Goal: Task Accomplishment & Management: Use online tool/utility

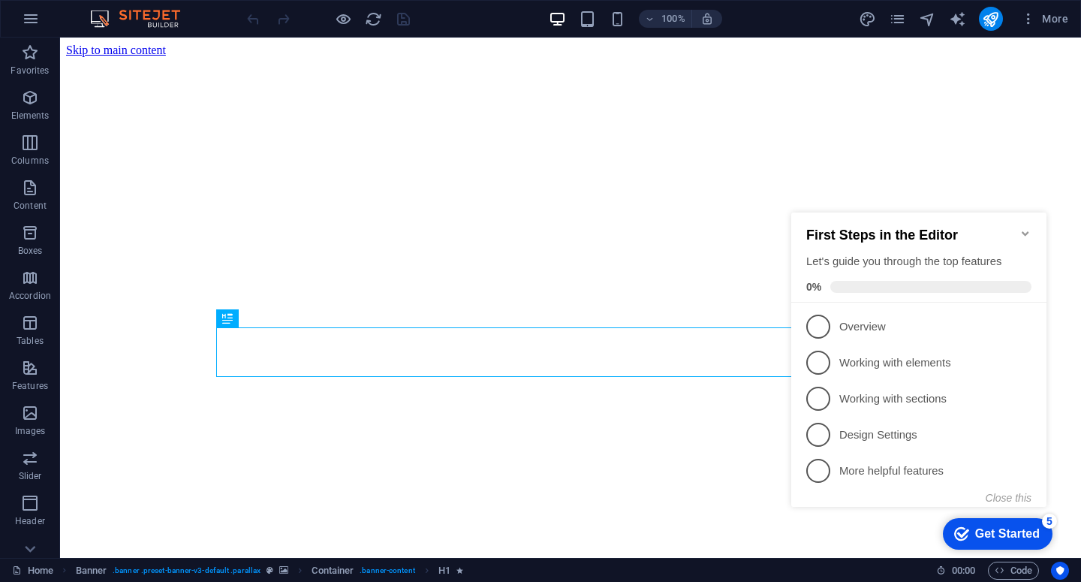
click at [1025, 231] on icon "Minimize checklist" at bounding box center [1025, 233] width 7 height 5
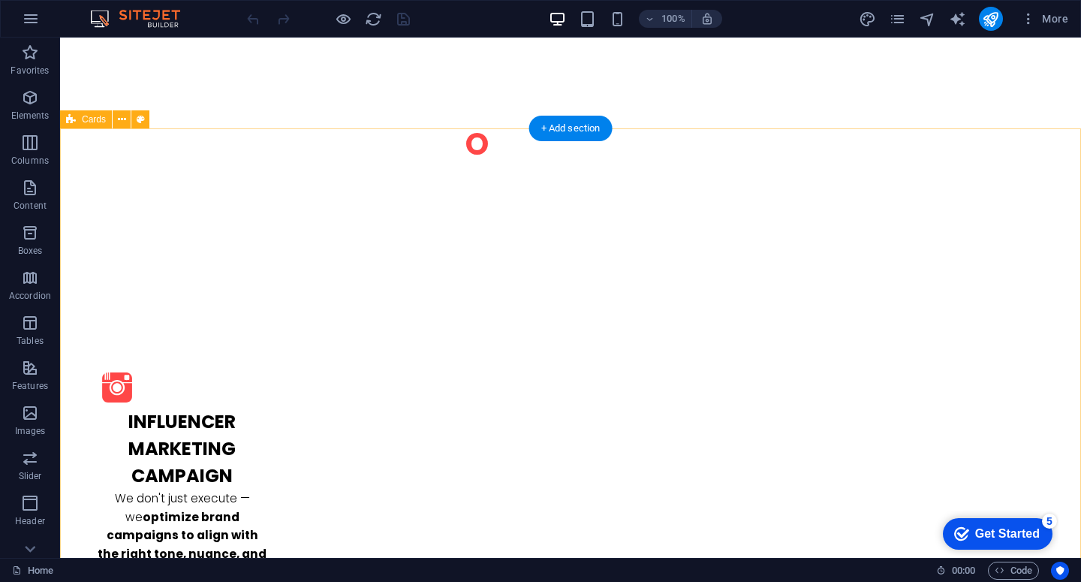
scroll to position [1607, 0]
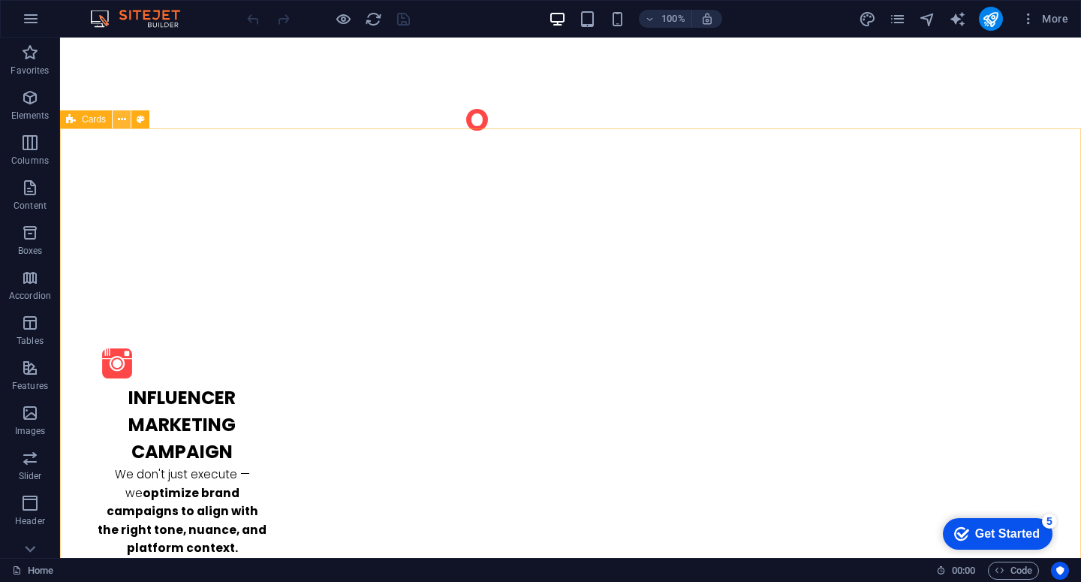
click at [125, 119] on icon at bounding box center [122, 120] width 8 height 16
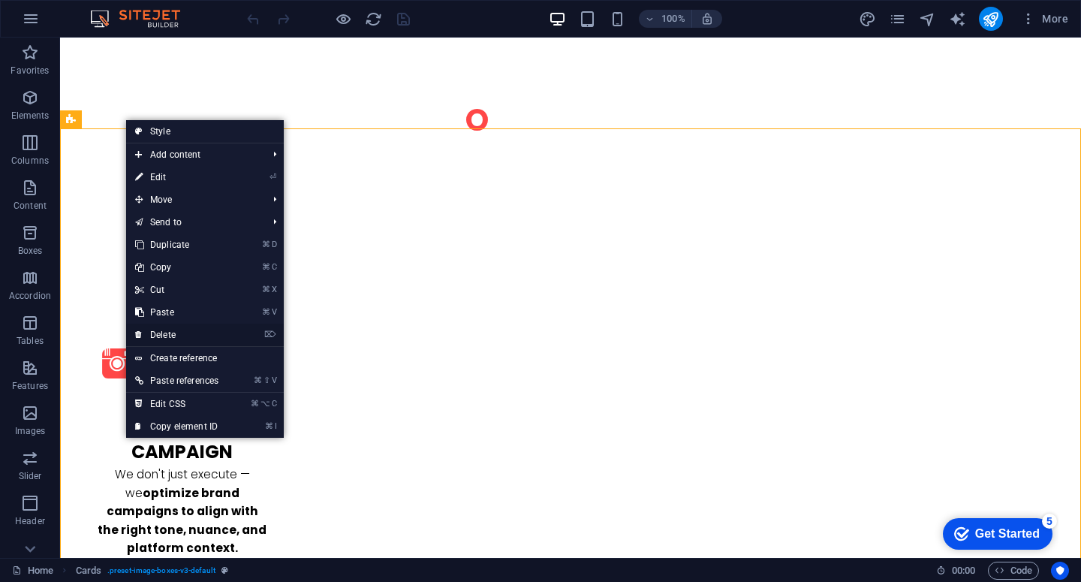
click at [198, 333] on link "⌦ Delete" at bounding box center [176, 335] width 101 height 23
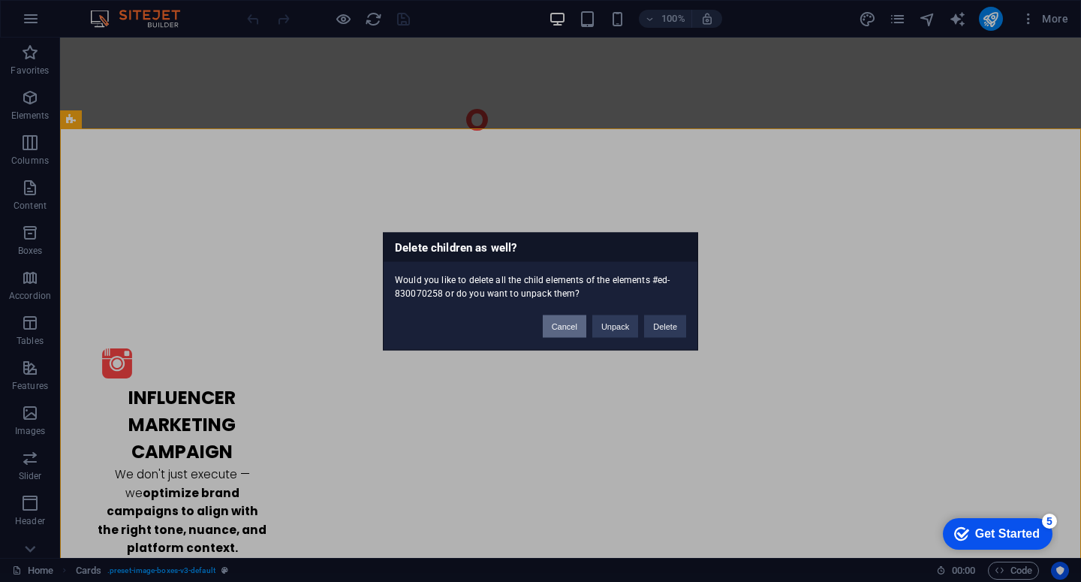
click at [574, 327] on button "Cancel" at bounding box center [565, 326] width 44 height 23
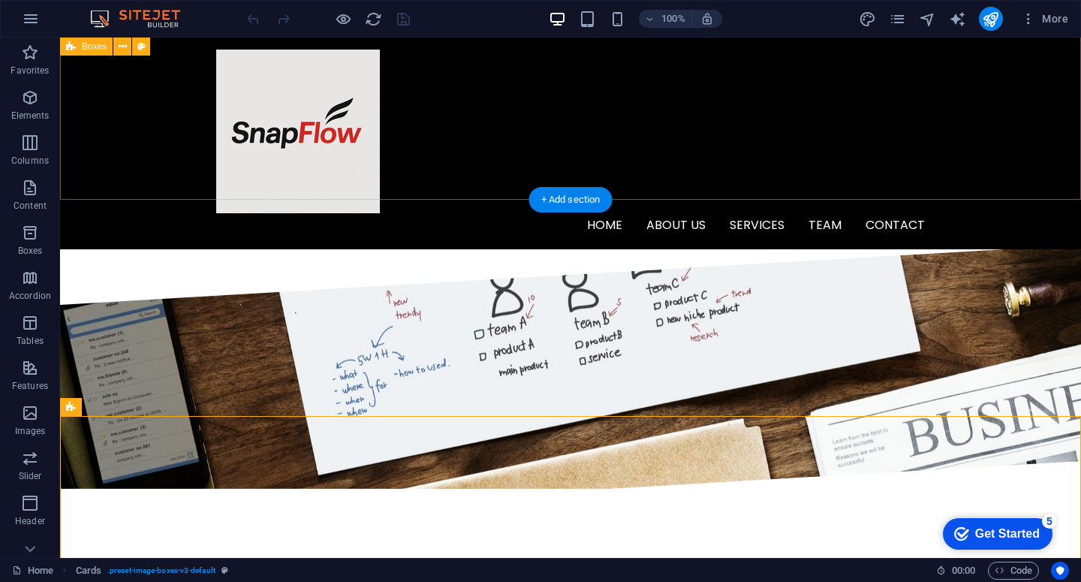
scroll to position [1320, 0]
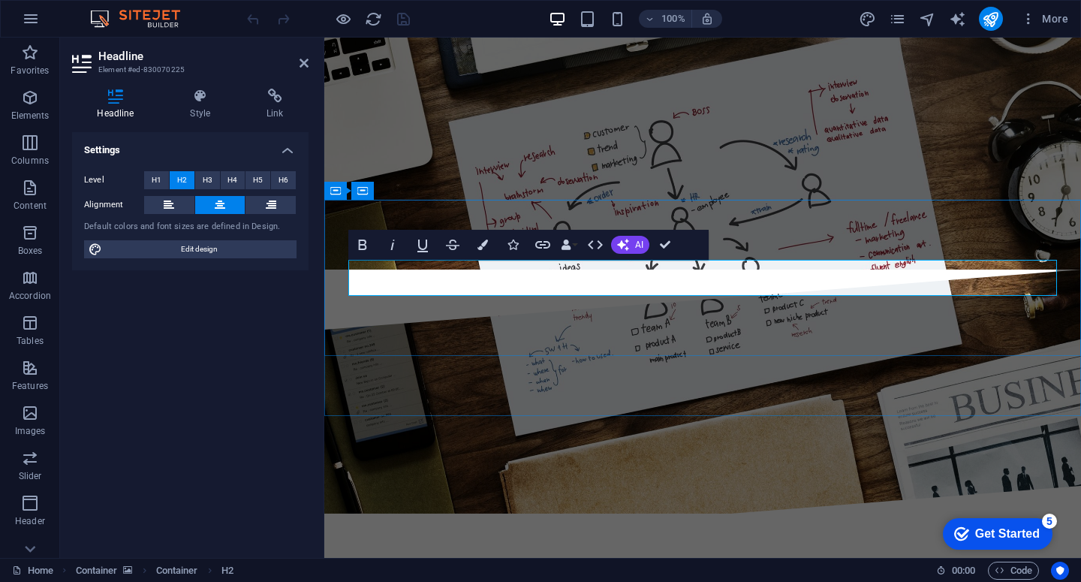
drag, startPoint x: 915, startPoint y: 282, endPoint x: 748, endPoint y: 279, distance: 167.5
click at [194, 104] on h4 "Style" at bounding box center [203, 105] width 77 height 32
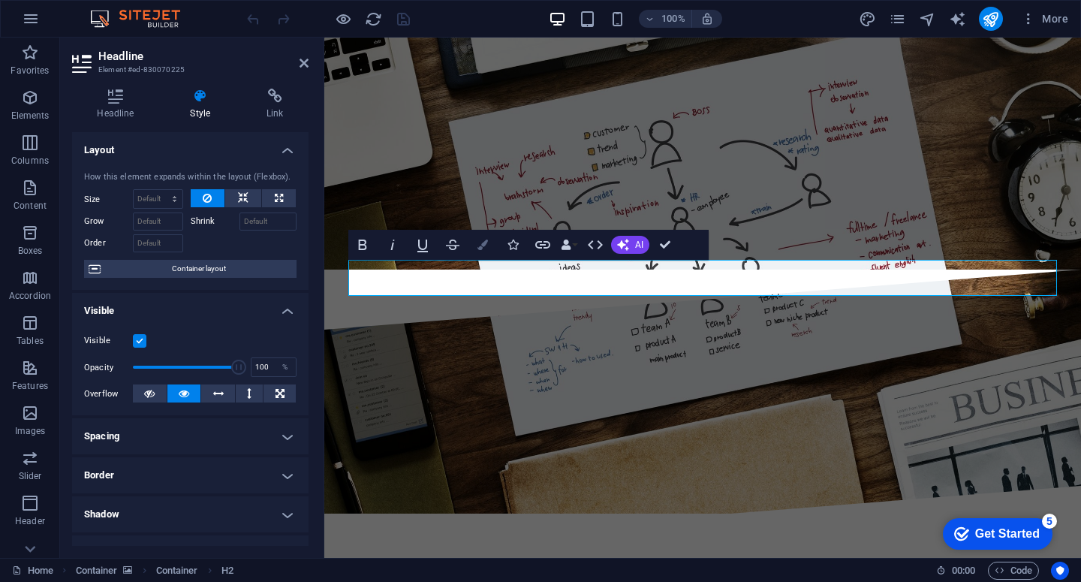
click at [481, 242] on icon "button" at bounding box center [483, 245] width 11 height 11
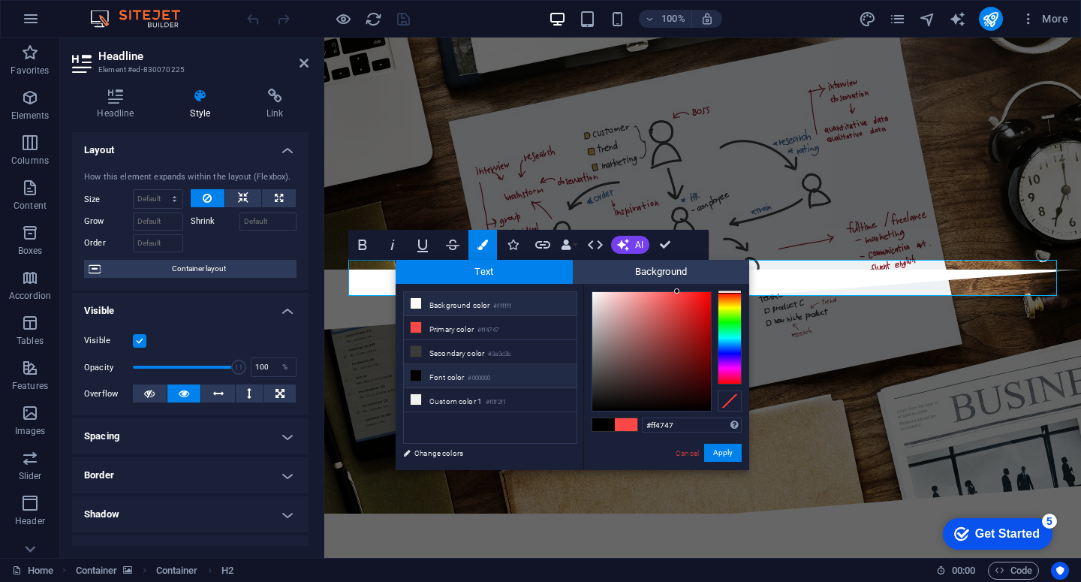
click at [414, 306] on icon at bounding box center [416, 303] width 11 height 11
type input "#ffffff"
click at [715, 450] on button "Apply" at bounding box center [723, 453] width 38 height 18
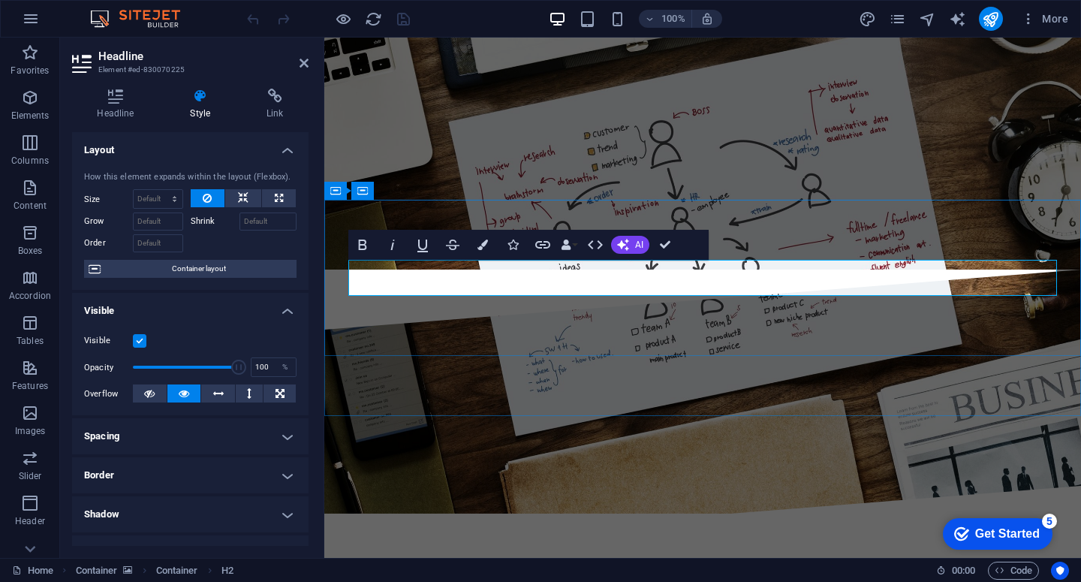
drag, startPoint x: 566, startPoint y: 280, endPoint x: 508, endPoint y: 276, distance: 58.7
click at [306, 62] on icon at bounding box center [304, 63] width 9 height 12
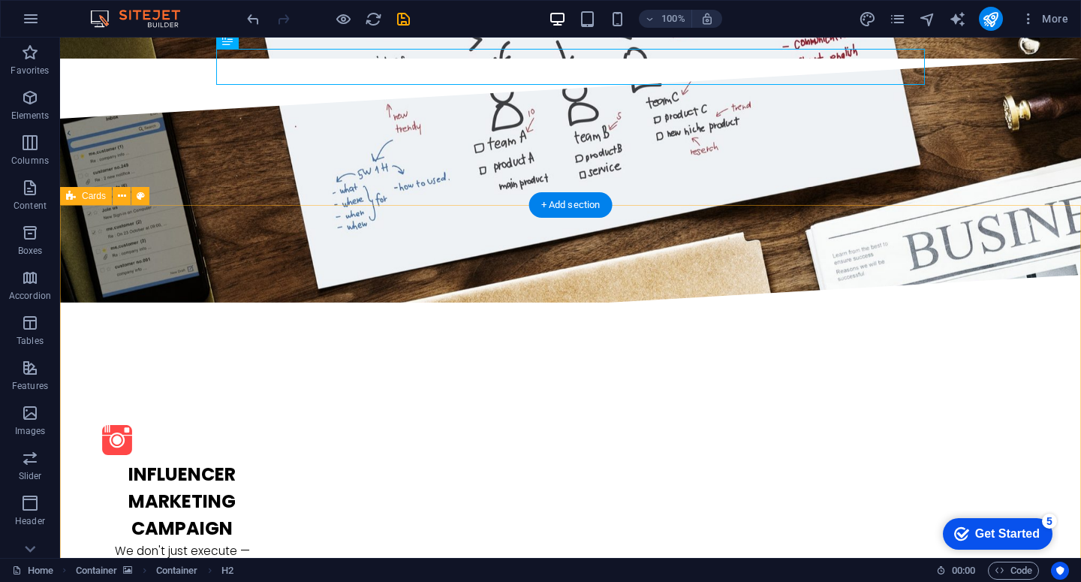
scroll to position [1583, 0]
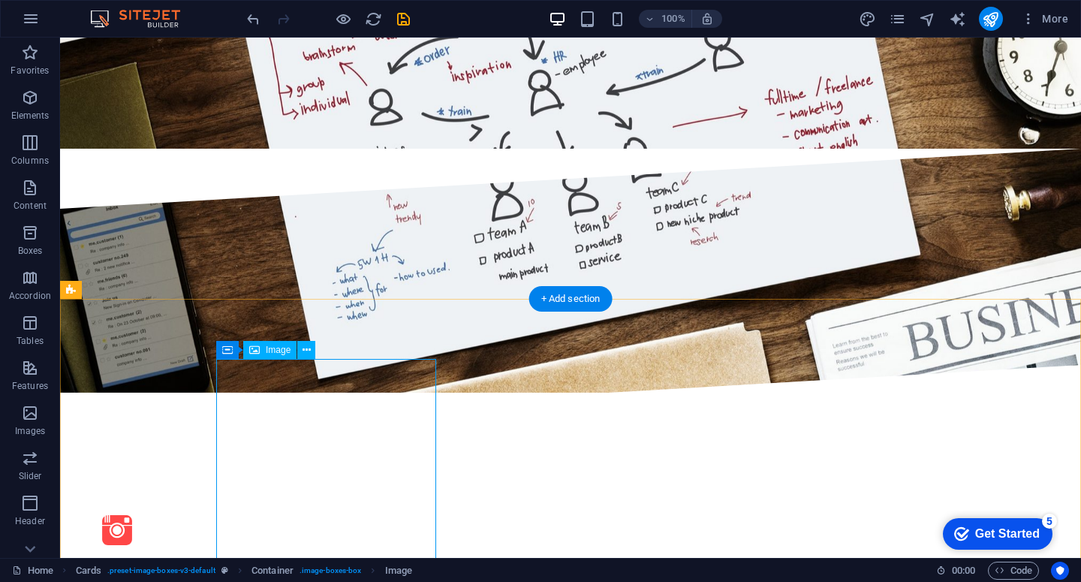
scroll to position [1468, 0]
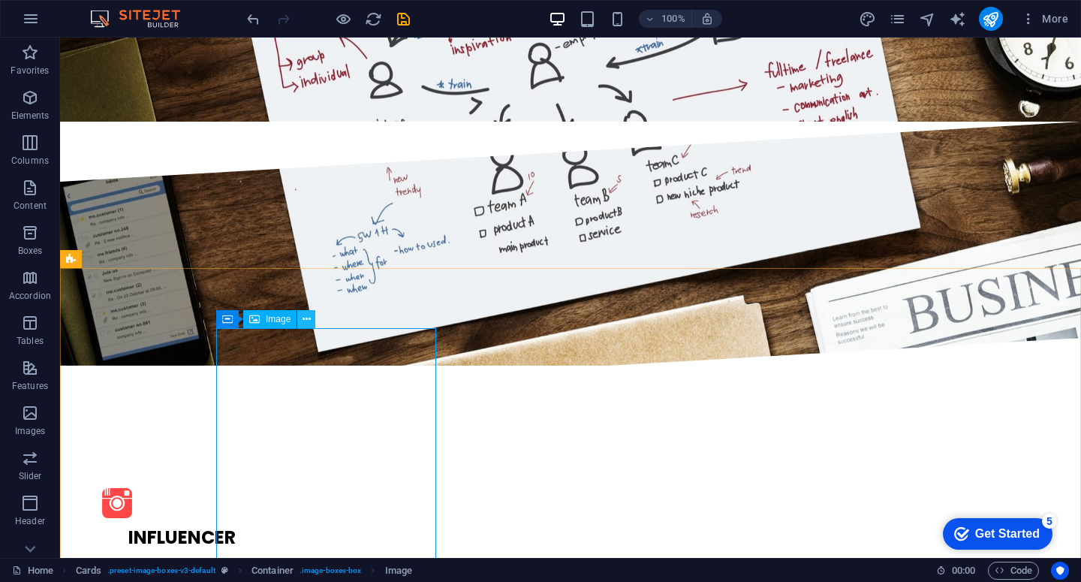
click at [307, 320] on icon at bounding box center [307, 320] width 8 height 16
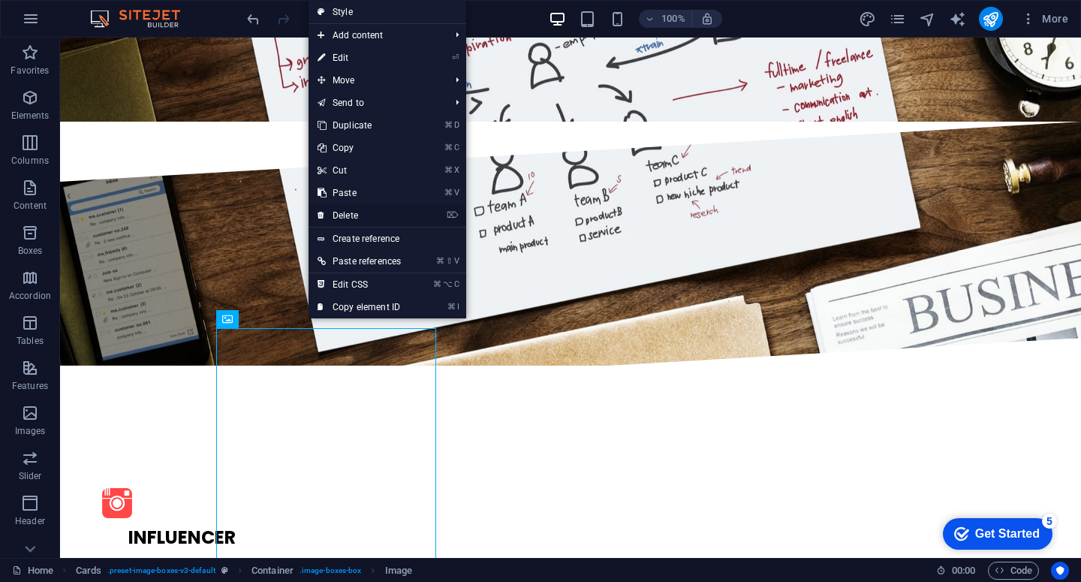
click at [384, 215] on link "⌦ Delete" at bounding box center [359, 215] width 101 height 23
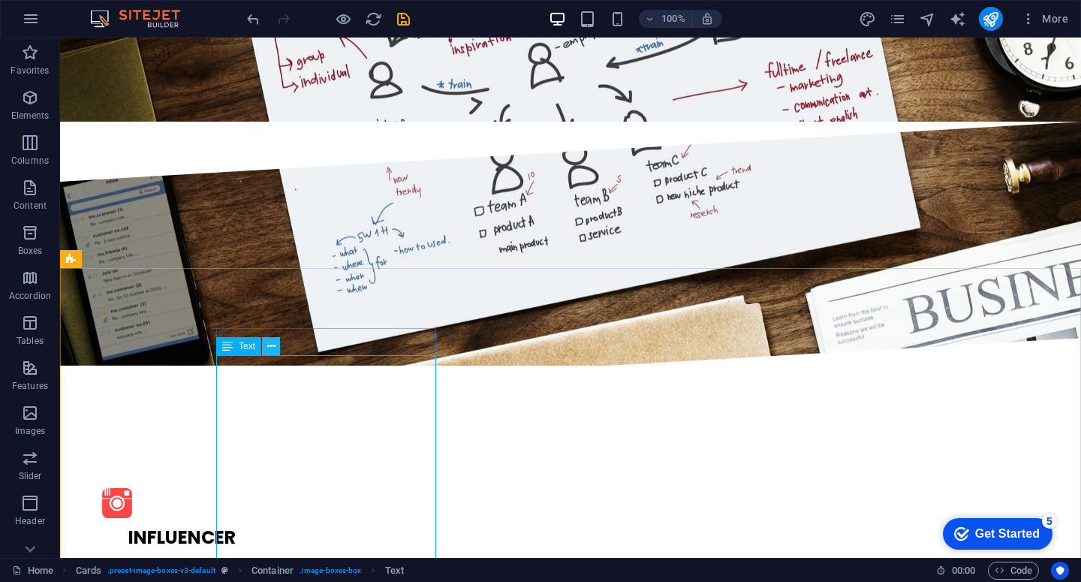
click at [273, 348] on icon at bounding box center [271, 347] width 8 height 16
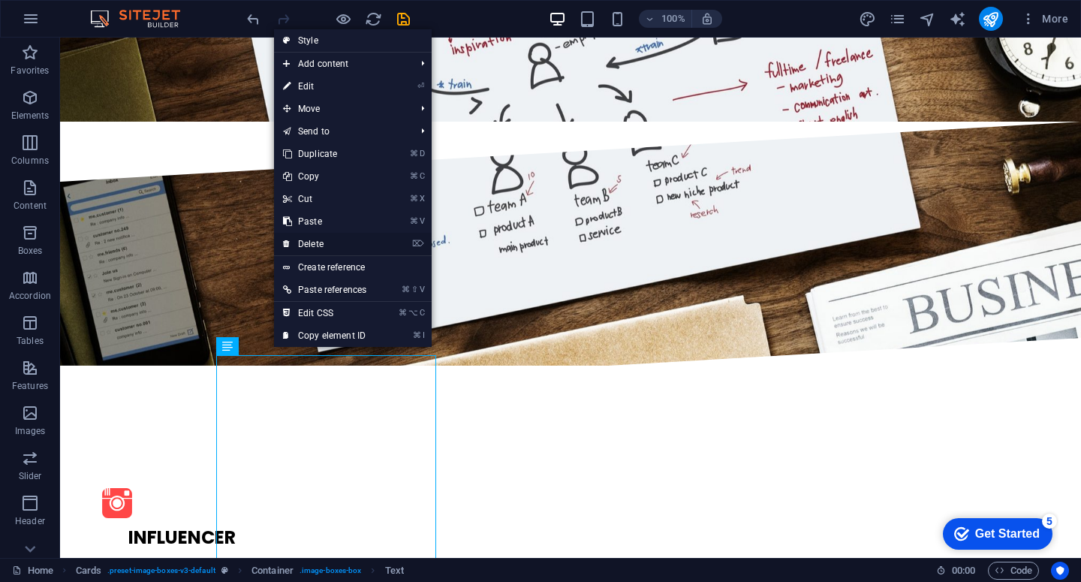
click at [332, 240] on link "⌦ Delete" at bounding box center [324, 244] width 101 height 23
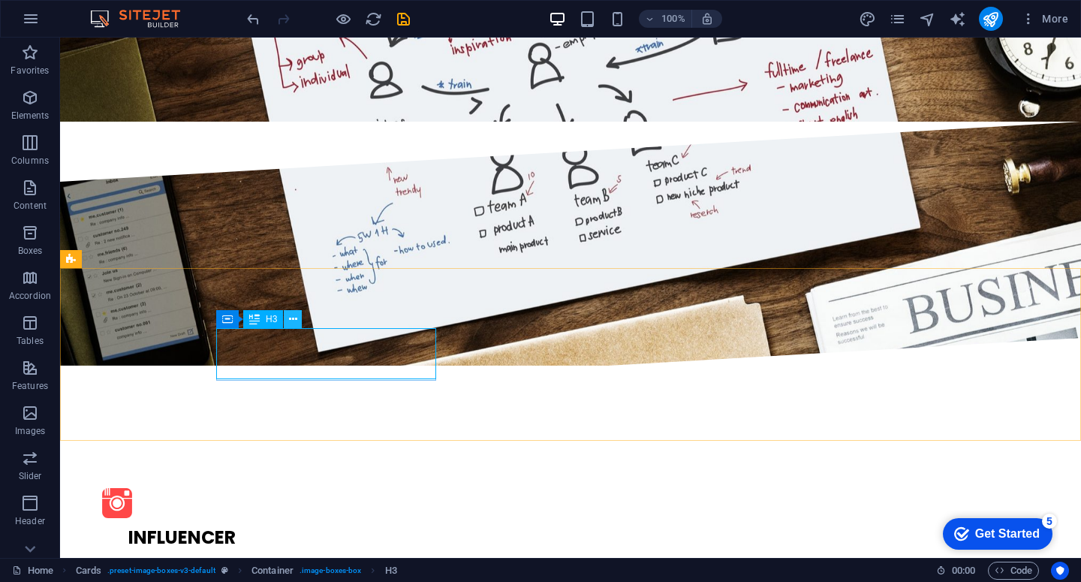
click at [293, 317] on icon at bounding box center [293, 320] width 8 height 16
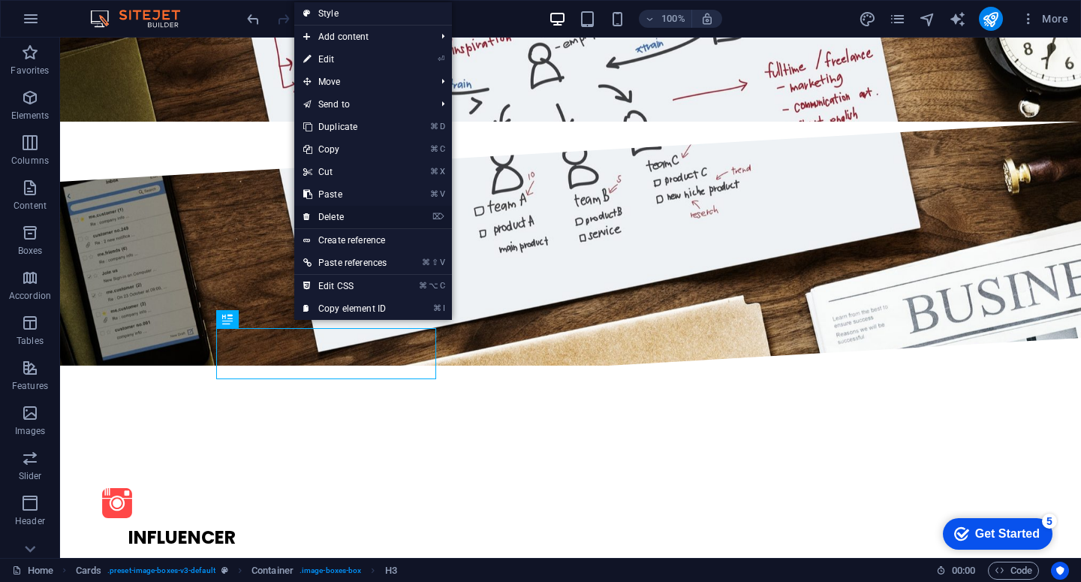
click at [348, 217] on link "⌦ Delete" at bounding box center [344, 217] width 101 height 23
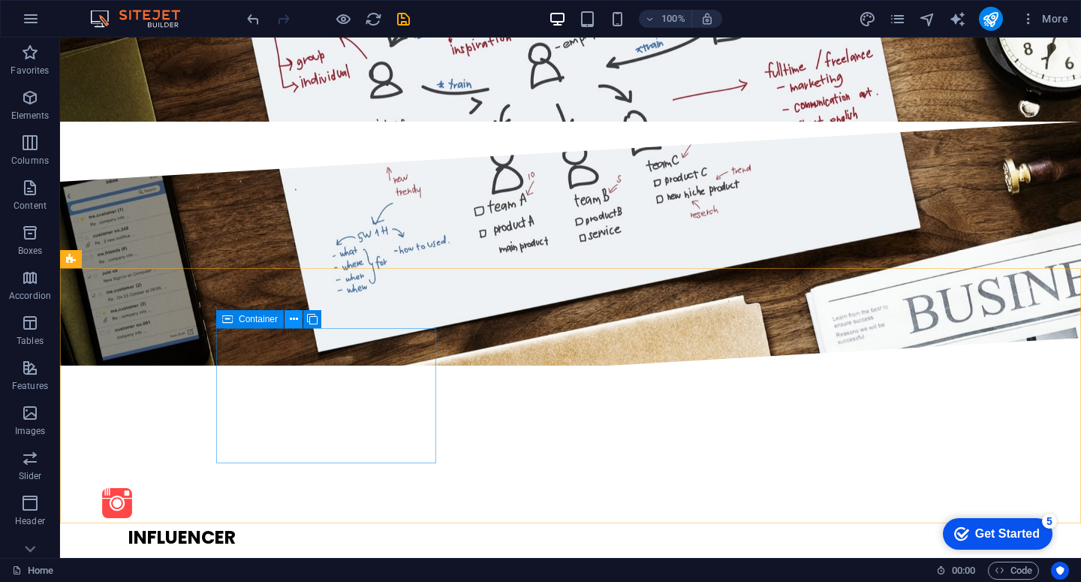
click at [294, 315] on icon at bounding box center [294, 320] width 8 height 16
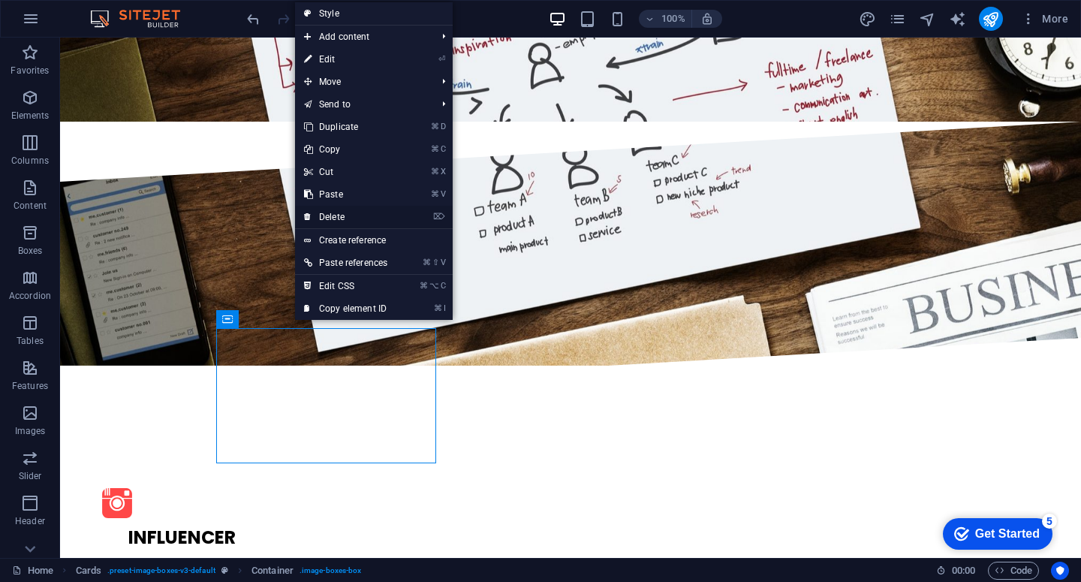
click at [360, 211] on link "⌦ Delete" at bounding box center [345, 217] width 101 height 23
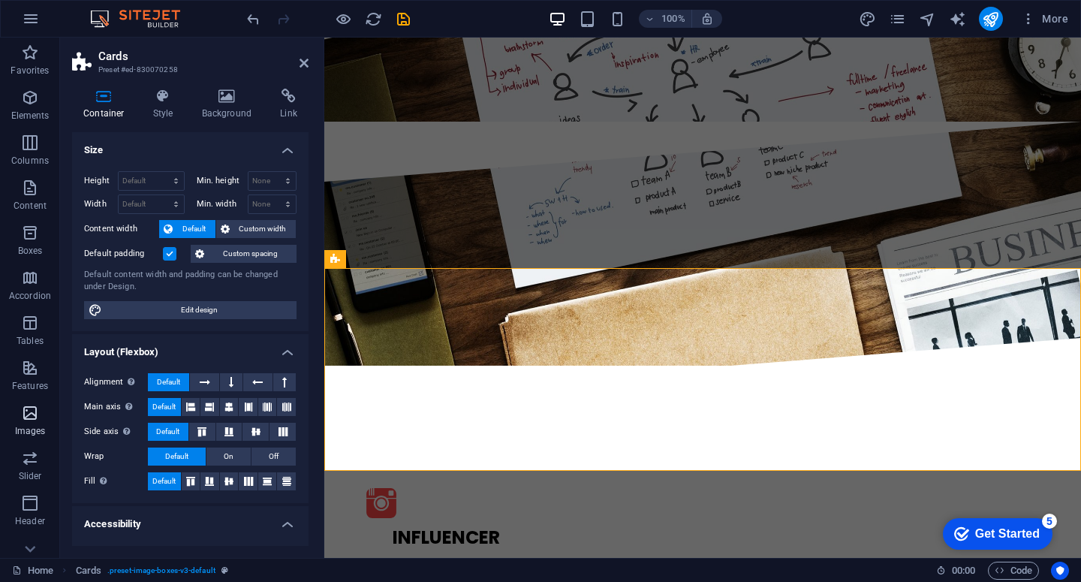
click at [32, 417] on icon "button" at bounding box center [30, 413] width 18 height 18
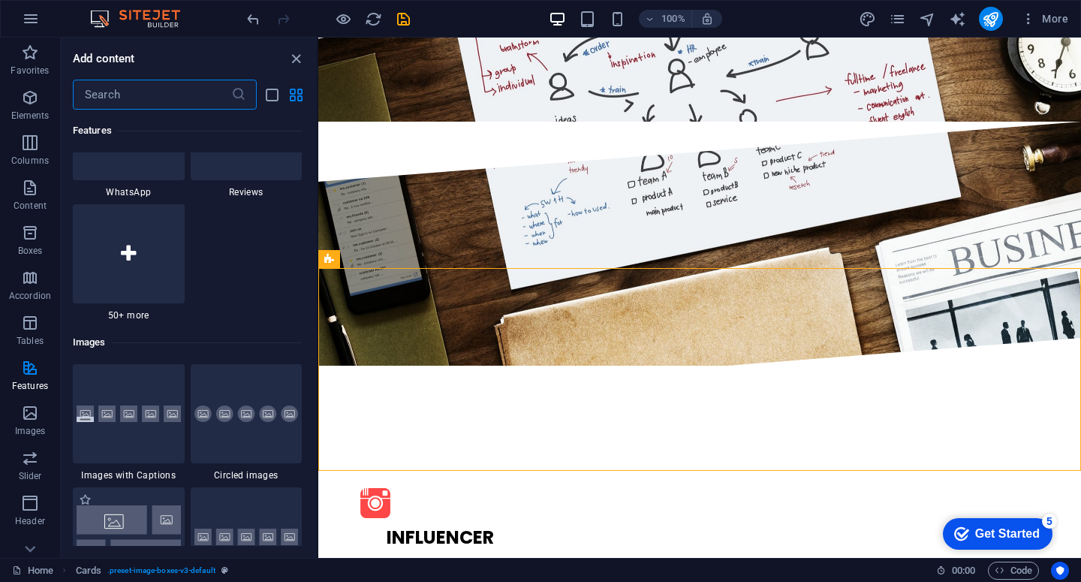
scroll to position [7338, 0]
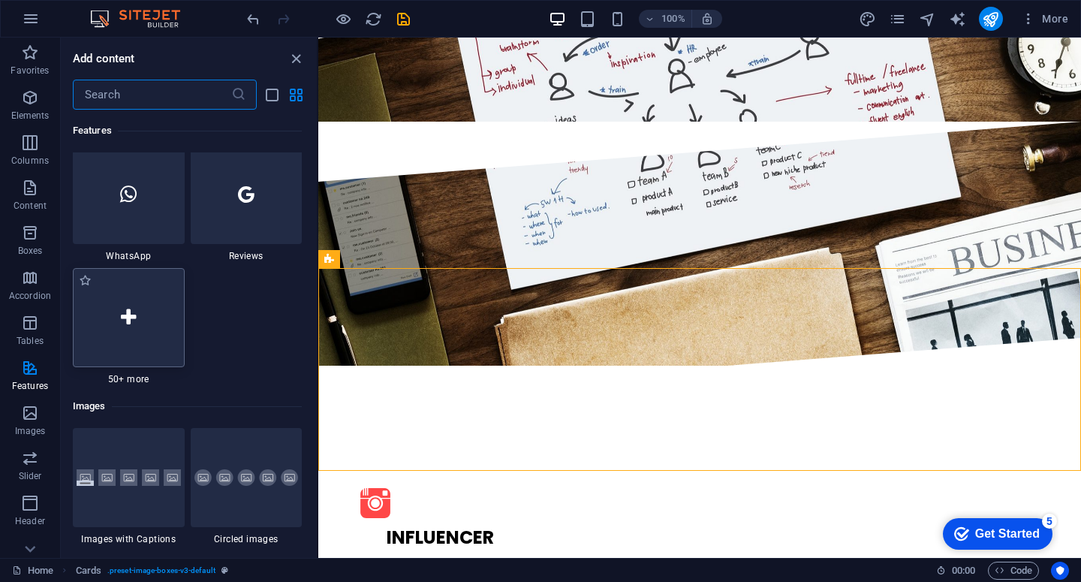
click at [127, 319] on icon at bounding box center [128, 318] width 15 height 20
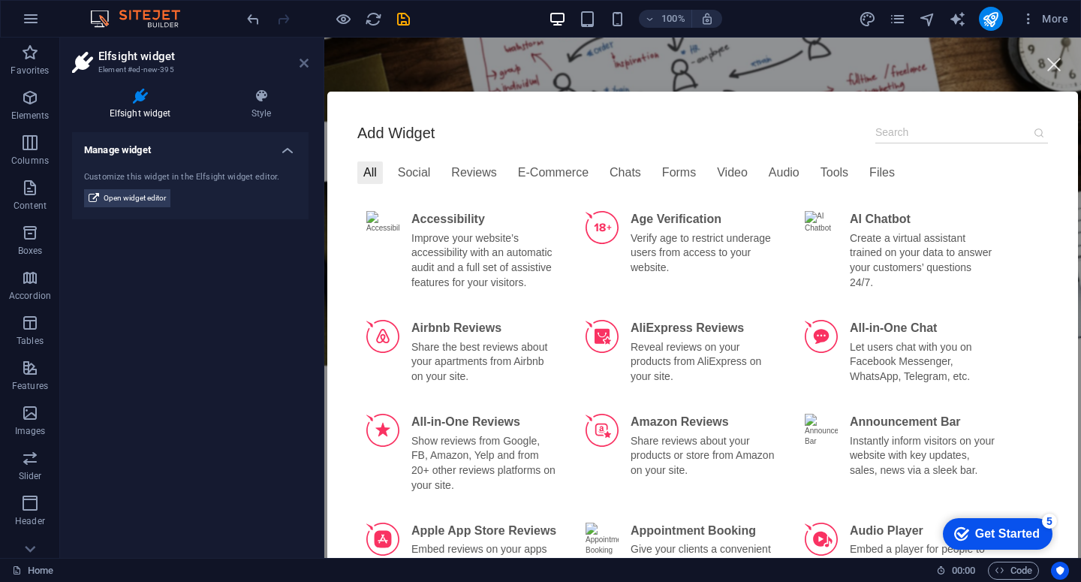
click at [300, 62] on icon at bounding box center [304, 63] width 9 height 12
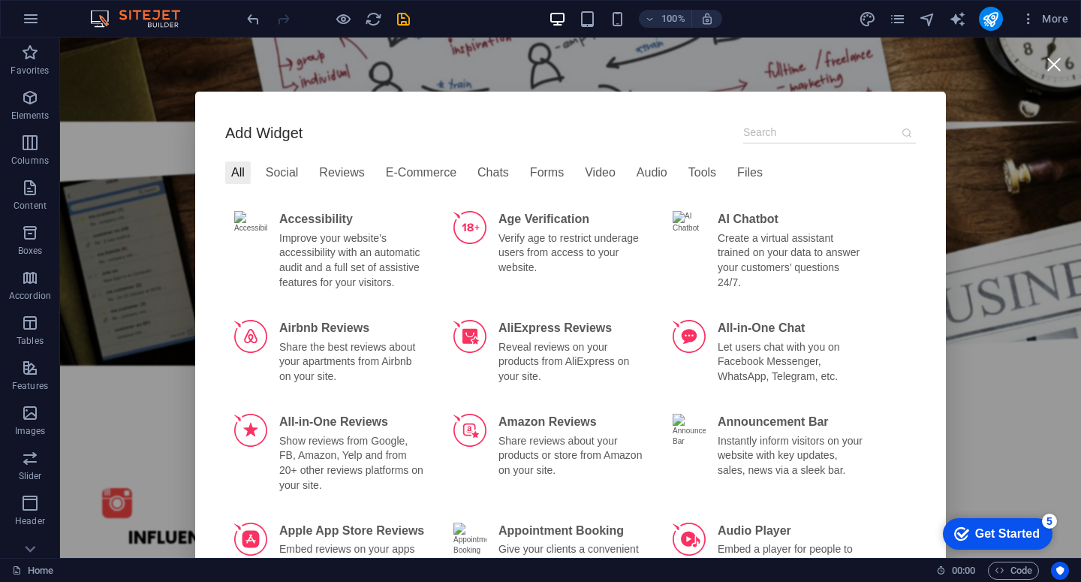
click at [1052, 66] on div at bounding box center [1054, 64] width 34 height 34
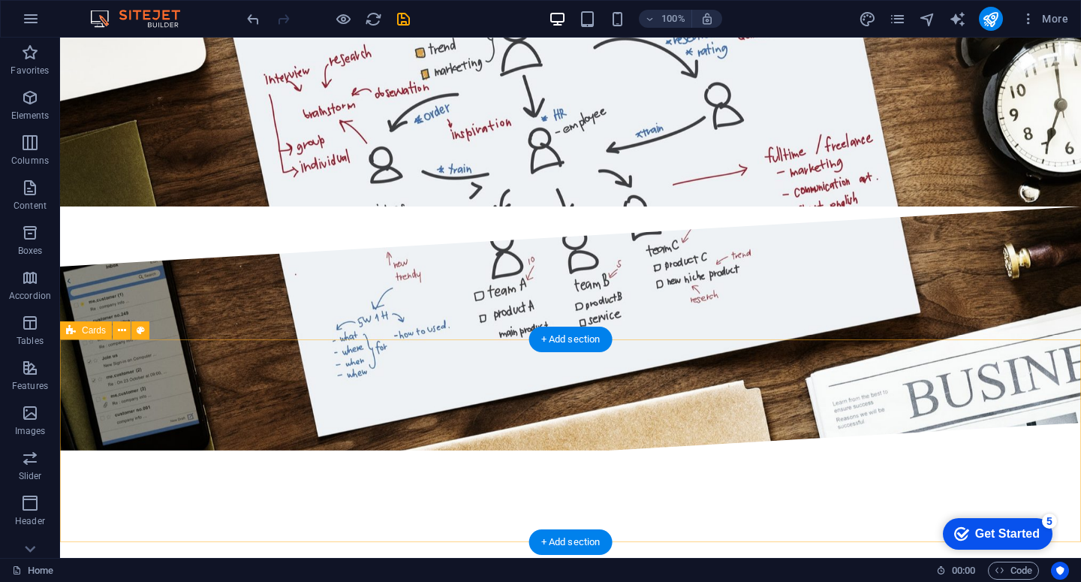
scroll to position [1543, 0]
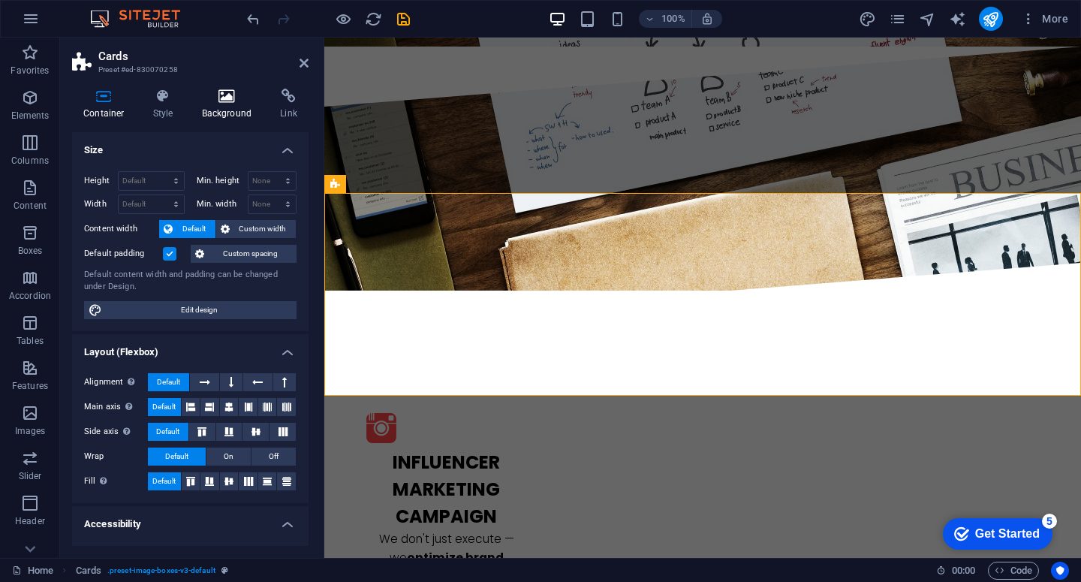
click at [235, 91] on icon at bounding box center [227, 96] width 73 height 15
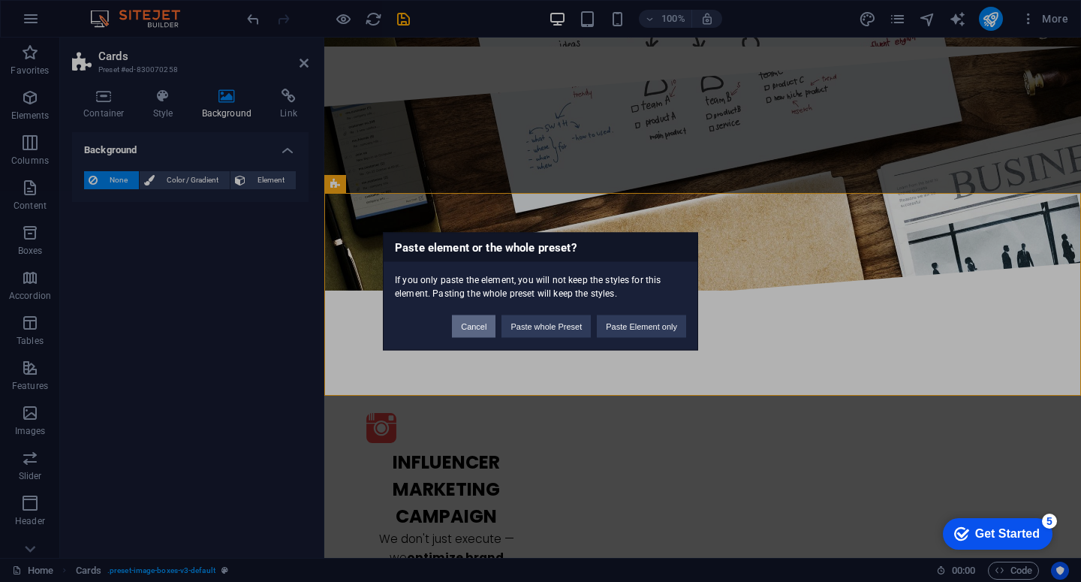
click at [478, 330] on button "Cancel" at bounding box center [474, 326] width 44 height 23
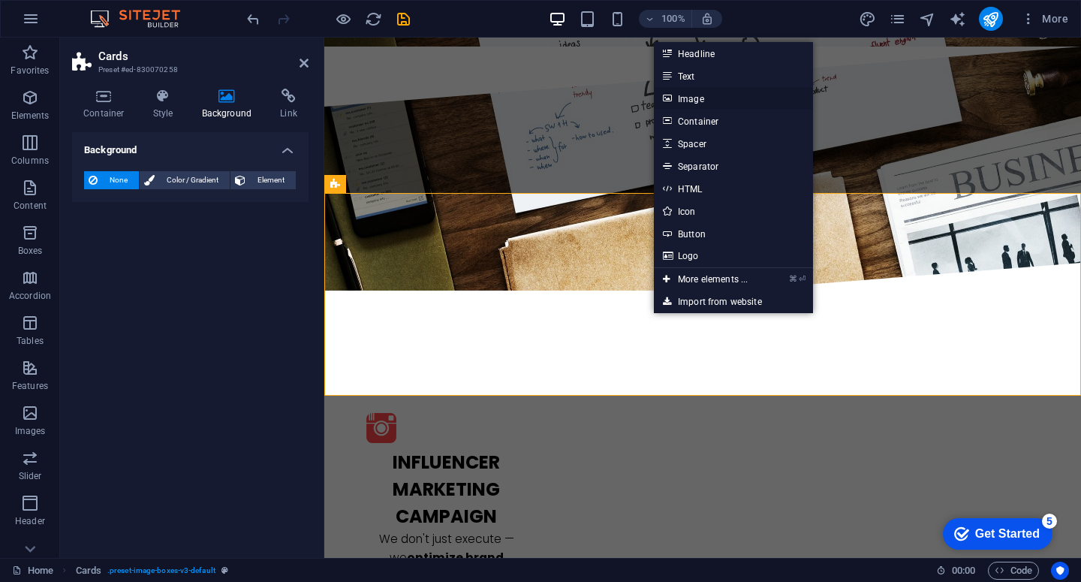
click at [711, 98] on link "Image" at bounding box center [733, 98] width 159 height 23
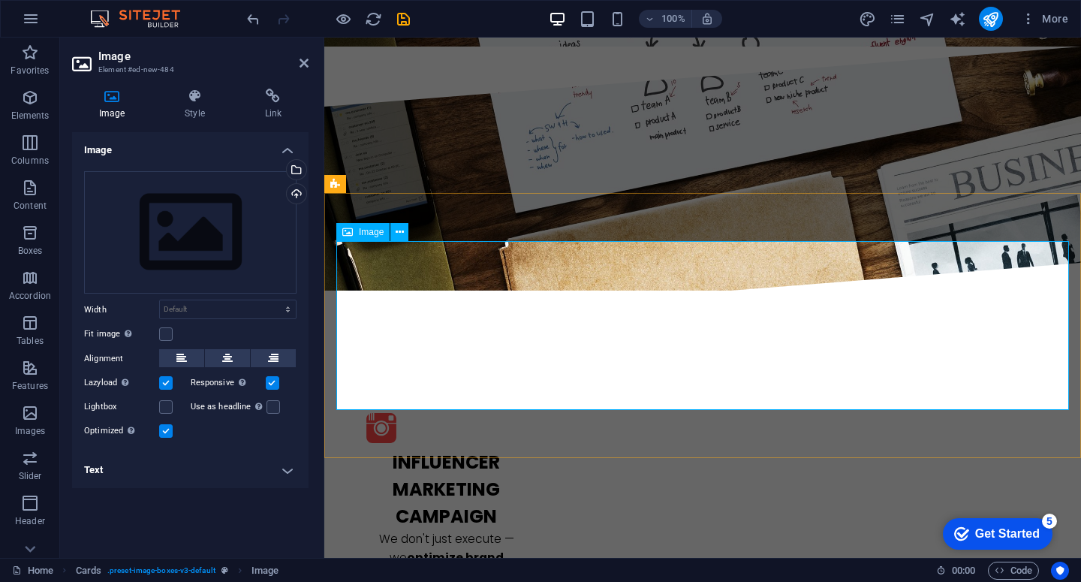
click at [233, 215] on div "Drag files here, click to choose files or select files from Files or our free s…" at bounding box center [190, 232] width 212 height 123
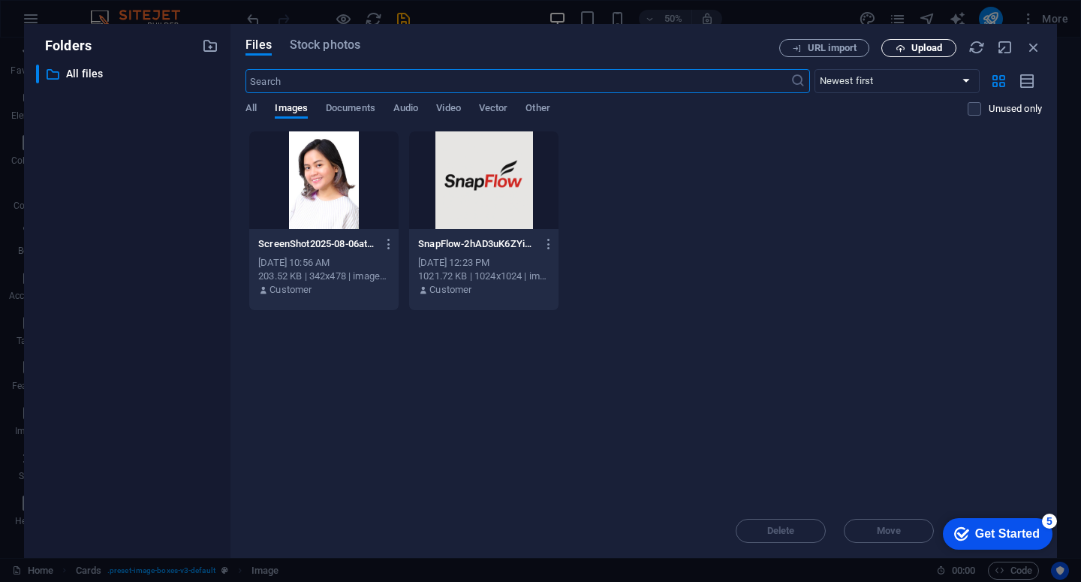
click at [914, 52] on span "Upload" at bounding box center [926, 48] width 31 height 9
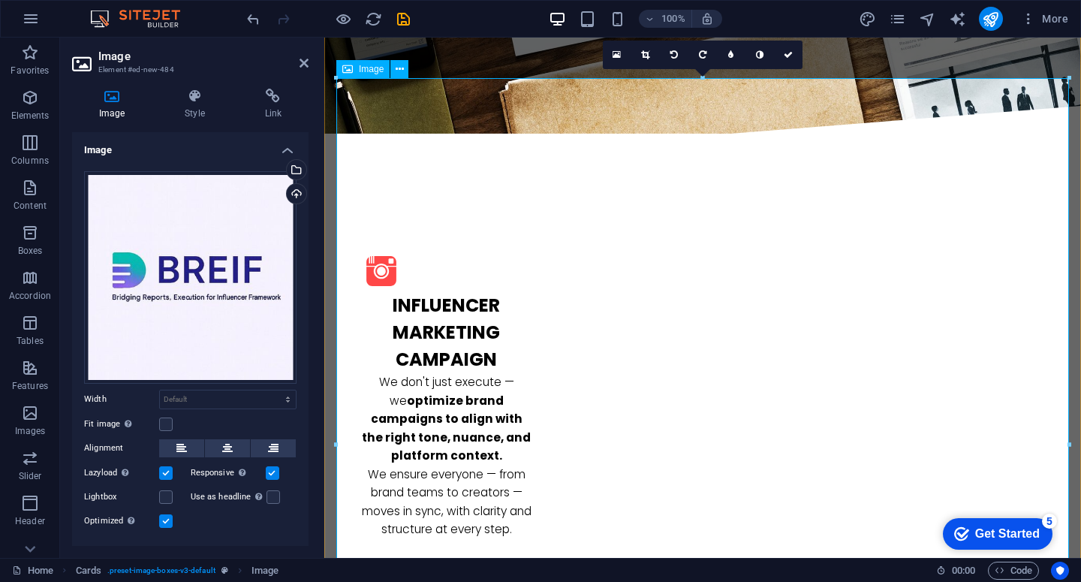
scroll to position [1706, 0]
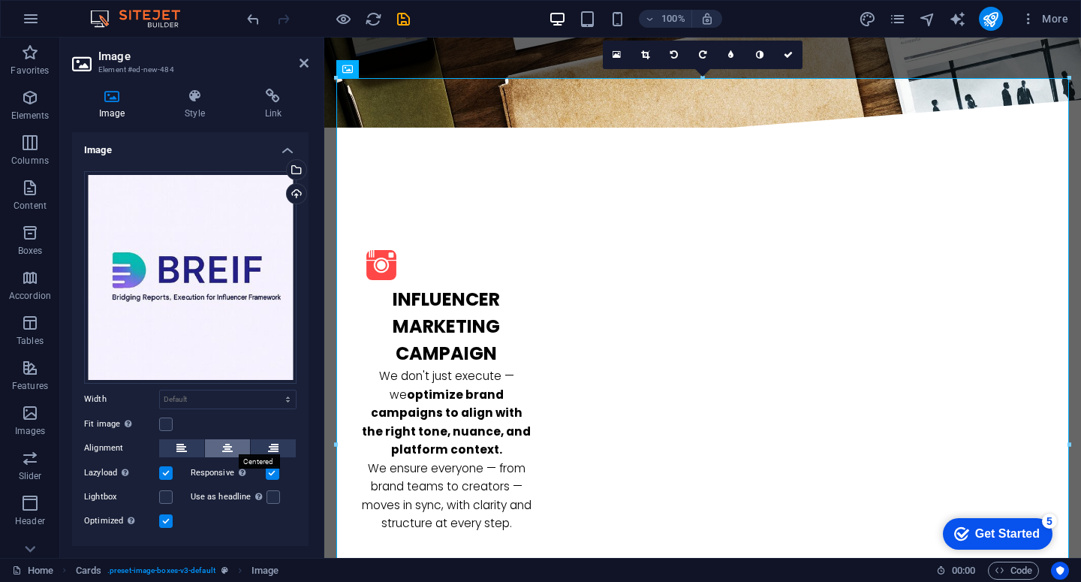
click at [227, 448] on icon at bounding box center [227, 448] width 11 height 18
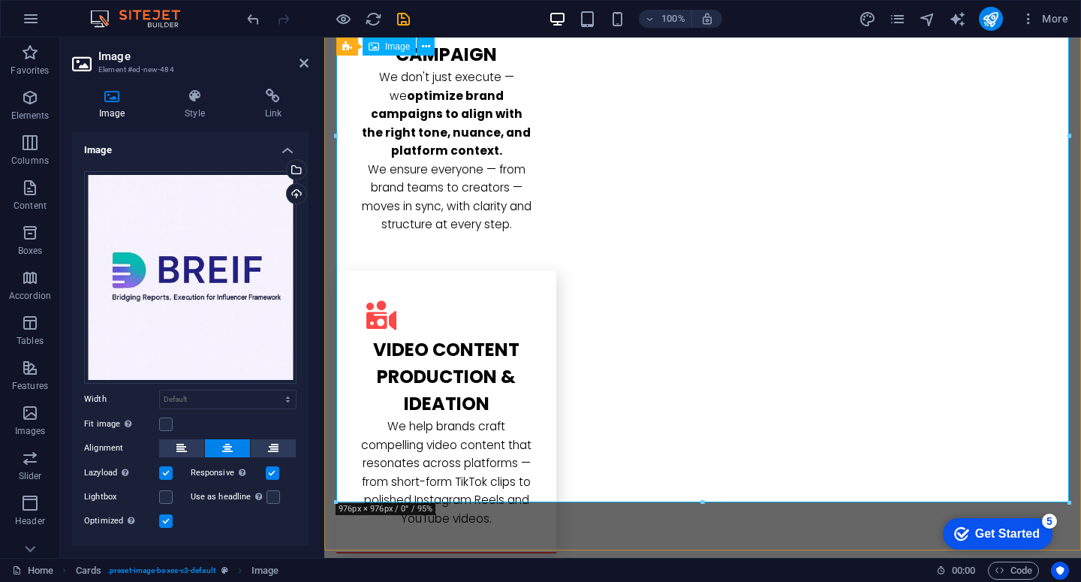
scroll to position [2029, 0]
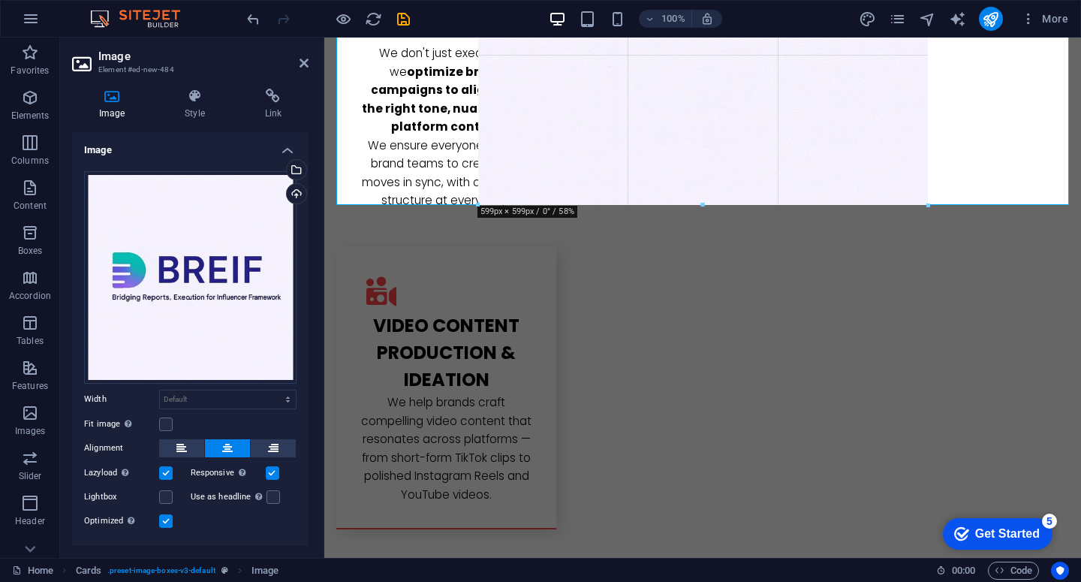
drag, startPoint x: 1068, startPoint y: 486, endPoint x: 669, endPoint y: 201, distance: 489.8
type input "599"
select select "px"
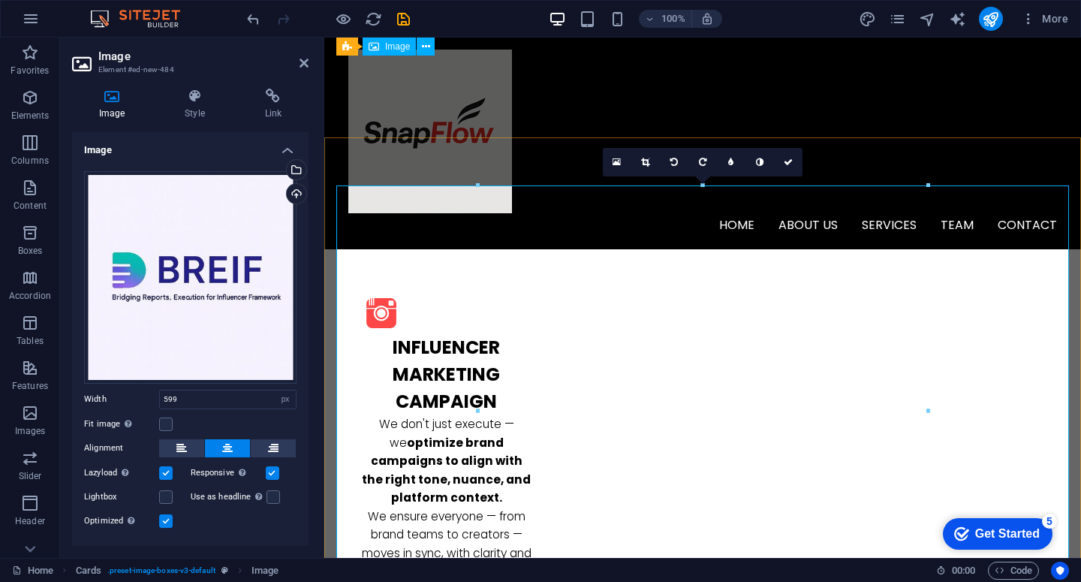
scroll to position [1550, 0]
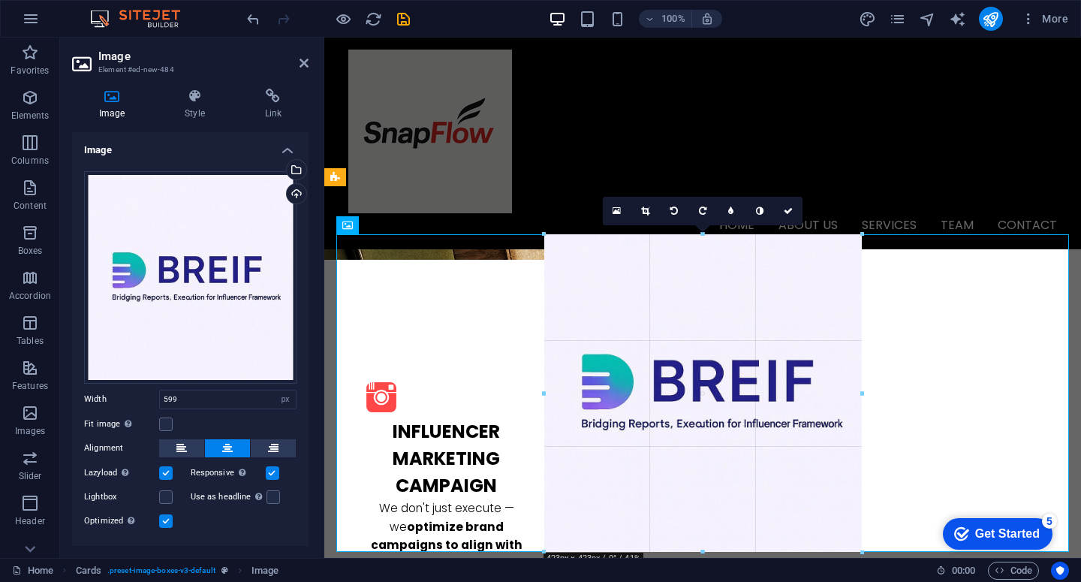
drag, startPoint x: 478, startPoint y: 234, endPoint x: 610, endPoint y: 457, distance: 259.6
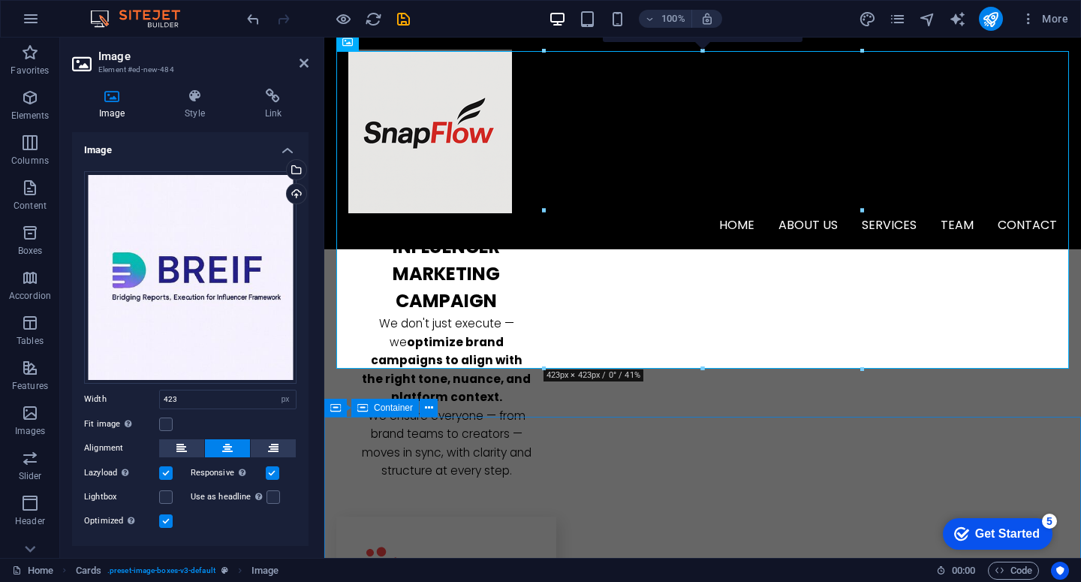
scroll to position [1731, 0]
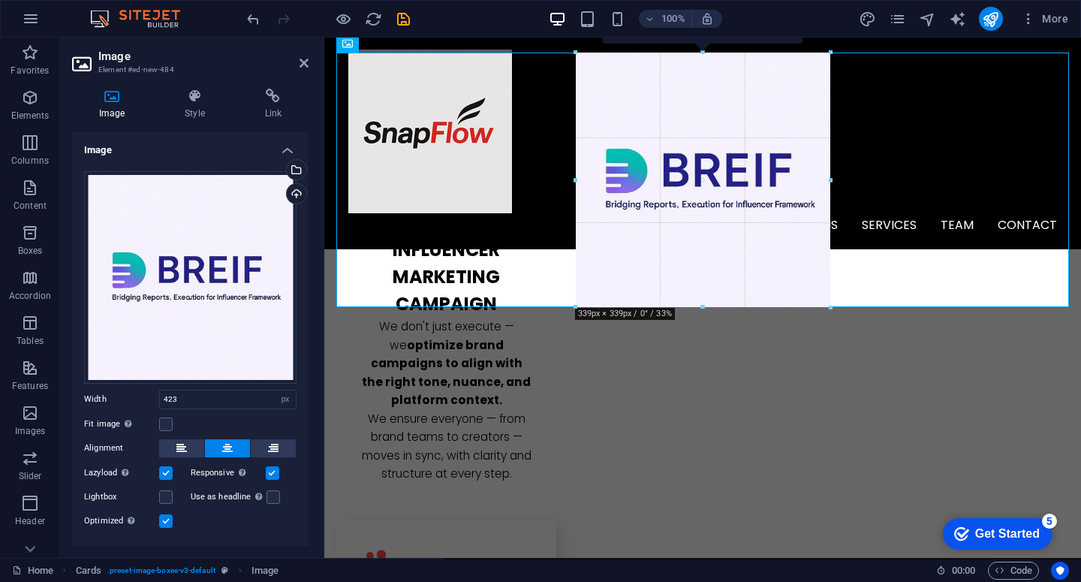
drag, startPoint x: 863, startPoint y: 369, endPoint x: 745, endPoint y: 303, distance: 136.2
type input "339"
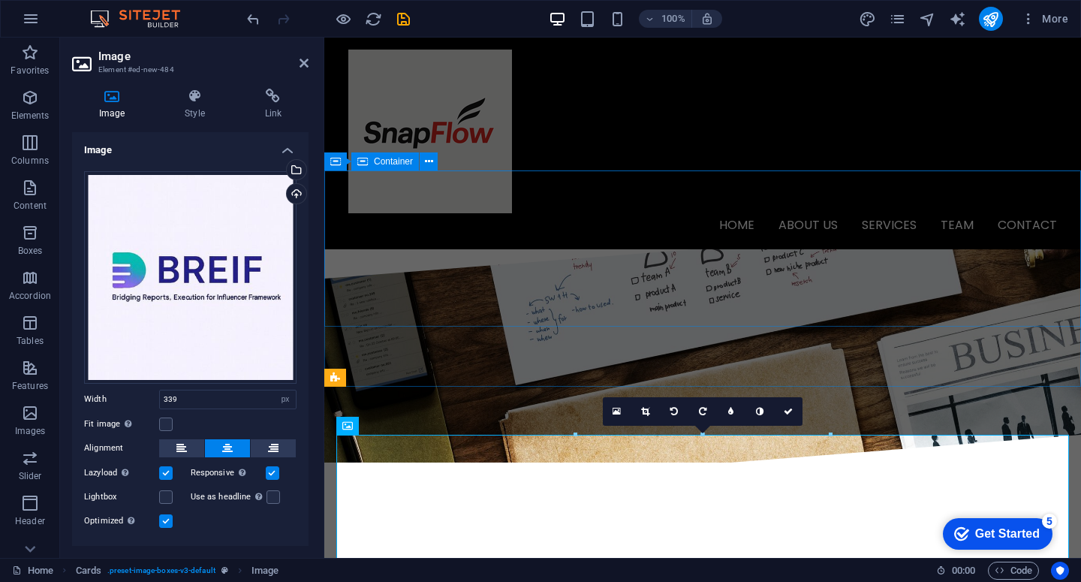
scroll to position [1346, 0]
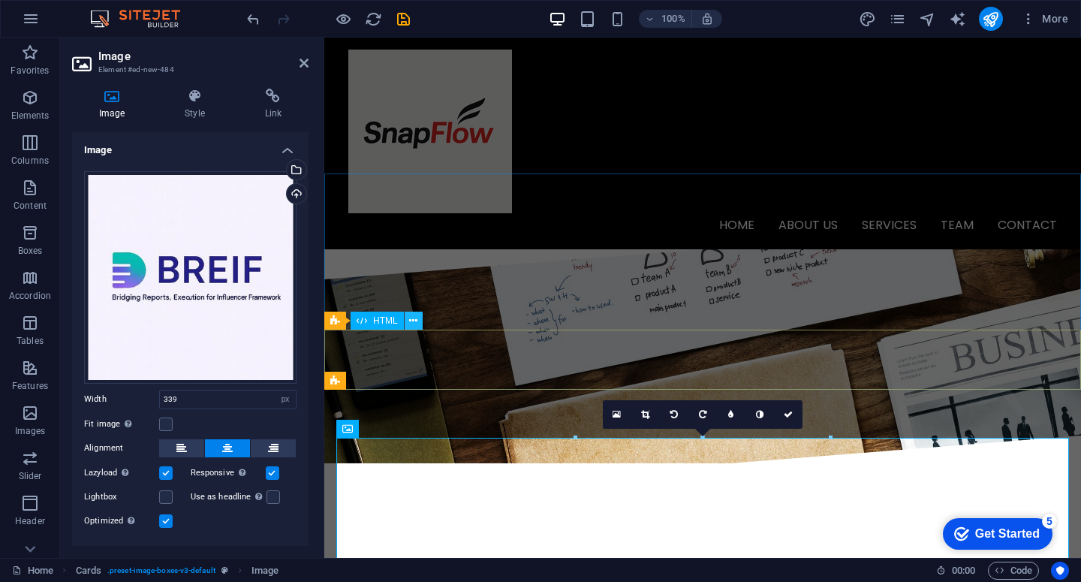
click at [414, 326] on icon at bounding box center [413, 321] width 8 height 16
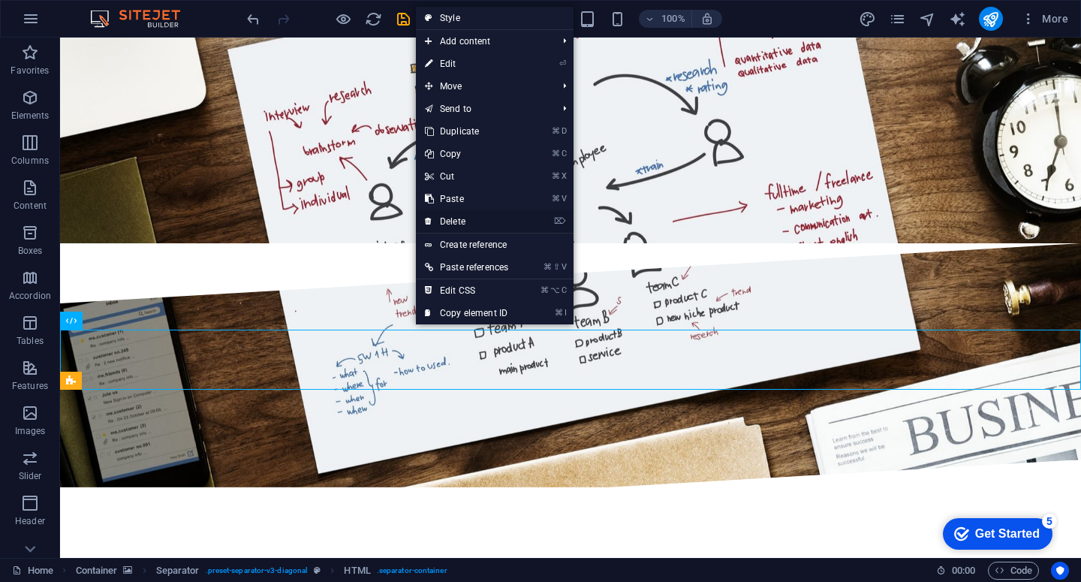
click at [475, 218] on link "⌦ Delete" at bounding box center [466, 221] width 101 height 23
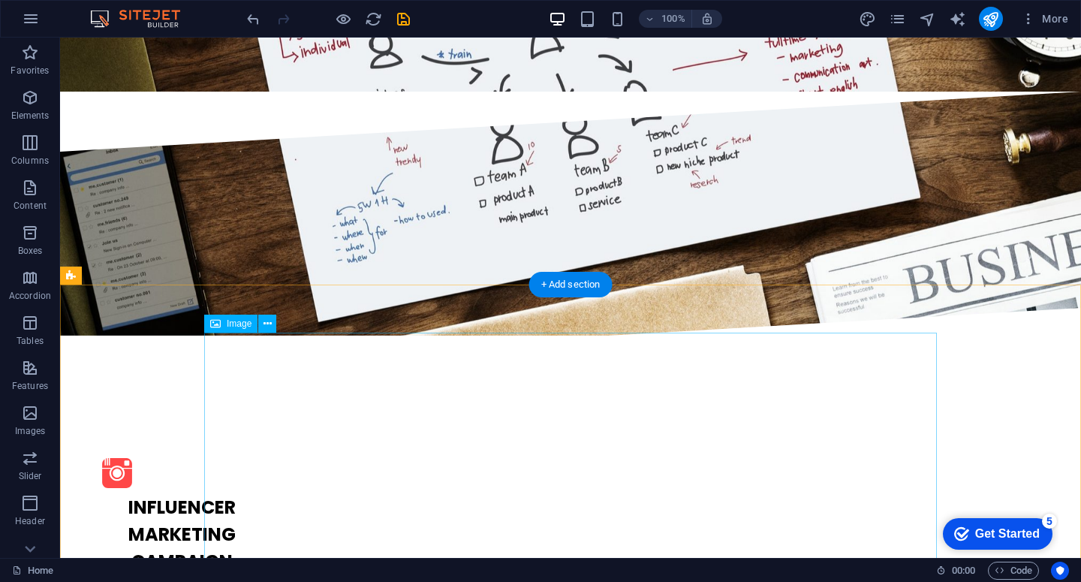
scroll to position [1499, 0]
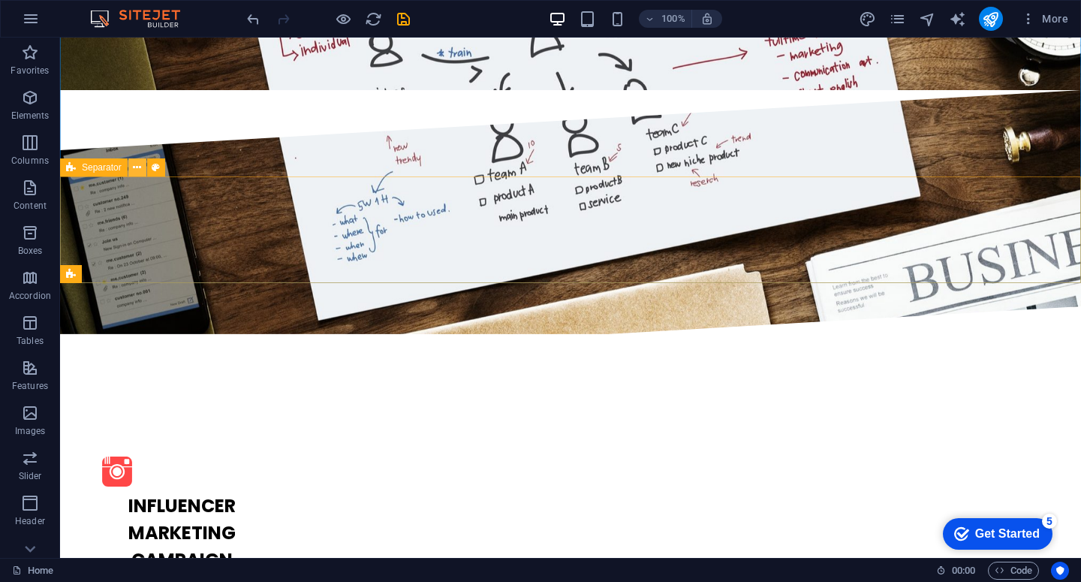
click at [138, 168] on icon at bounding box center [137, 168] width 8 height 16
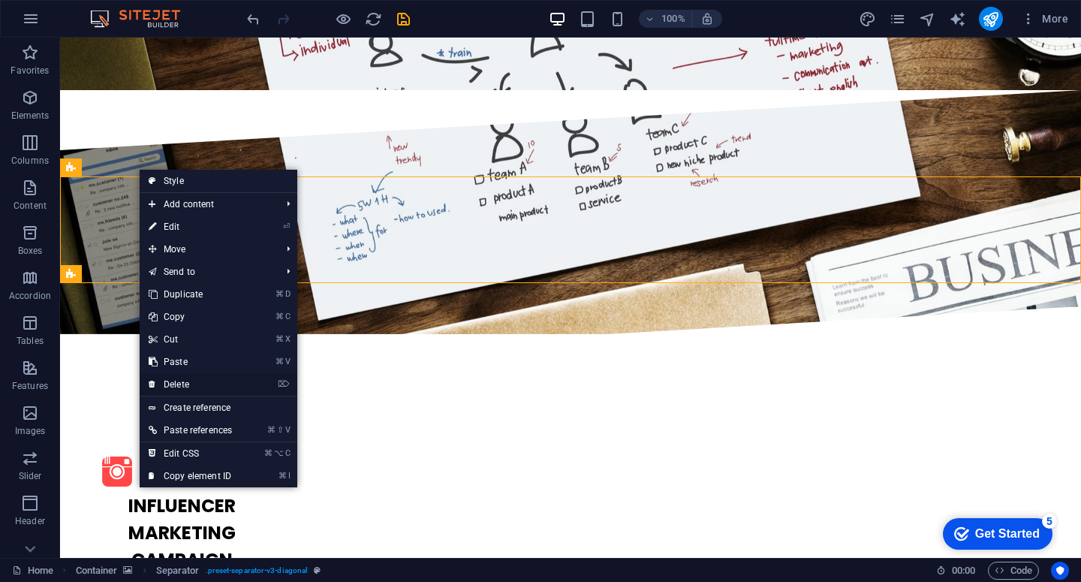
click at [197, 384] on link "⌦ Delete" at bounding box center [190, 384] width 101 height 23
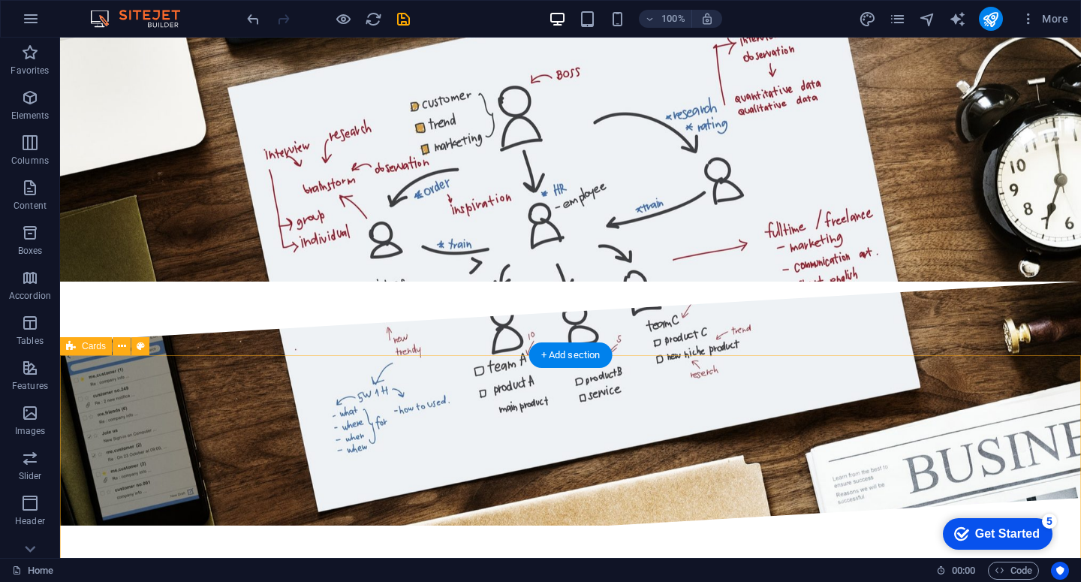
scroll to position [1442, 0]
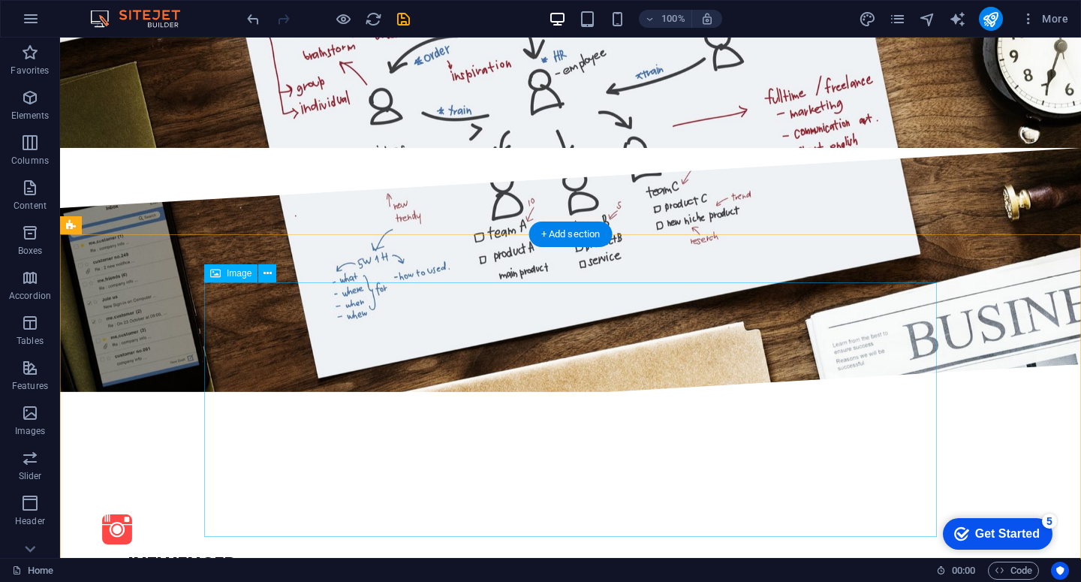
select select "px"
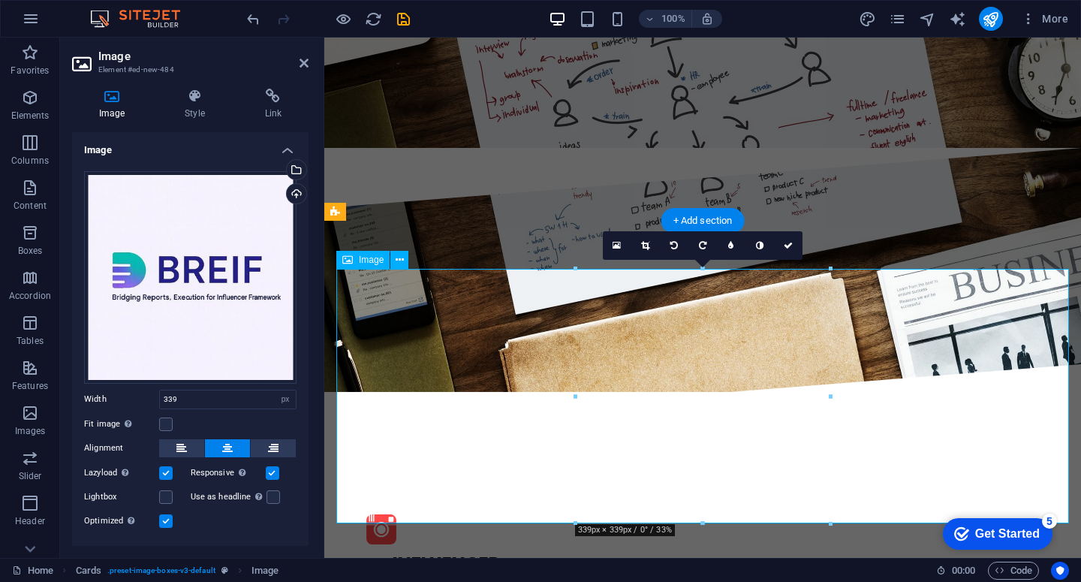
scroll to position [1593, 0]
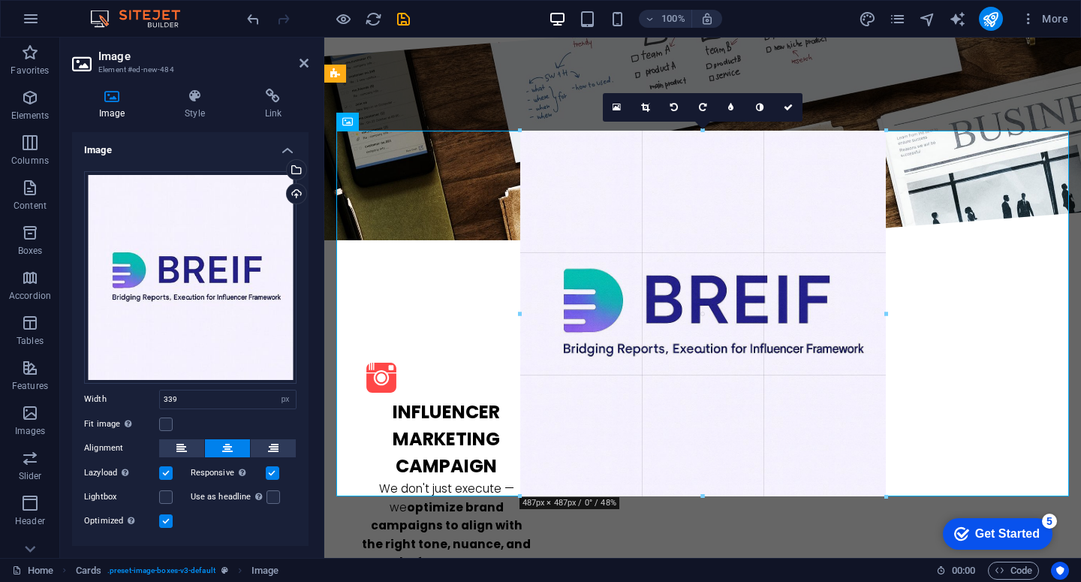
drag, startPoint x: 828, startPoint y: 386, endPoint x: 920, endPoint y: 497, distance: 144.0
type input "487"
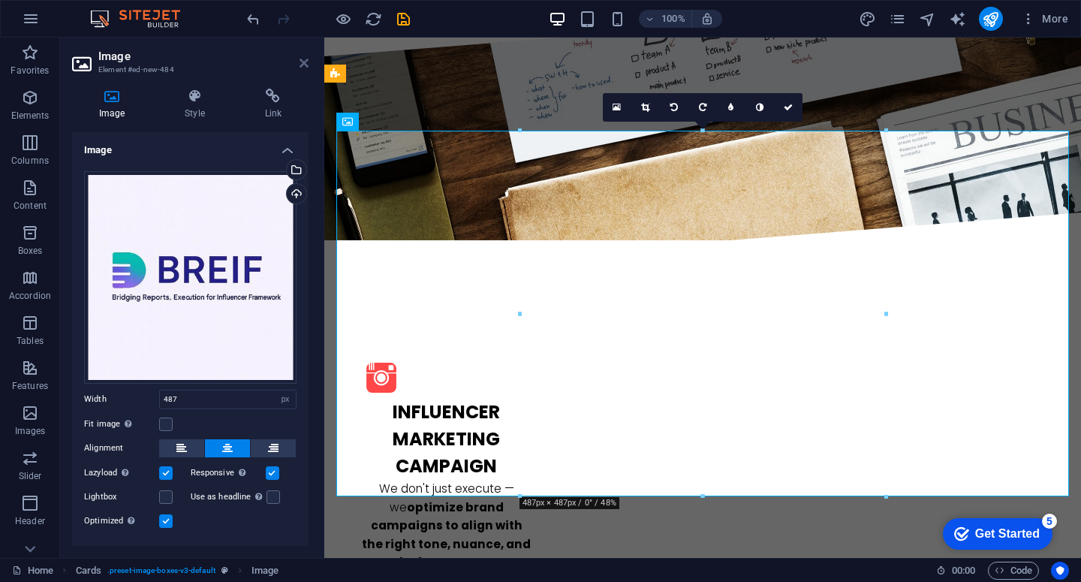
click at [304, 64] on icon at bounding box center [304, 63] width 9 height 12
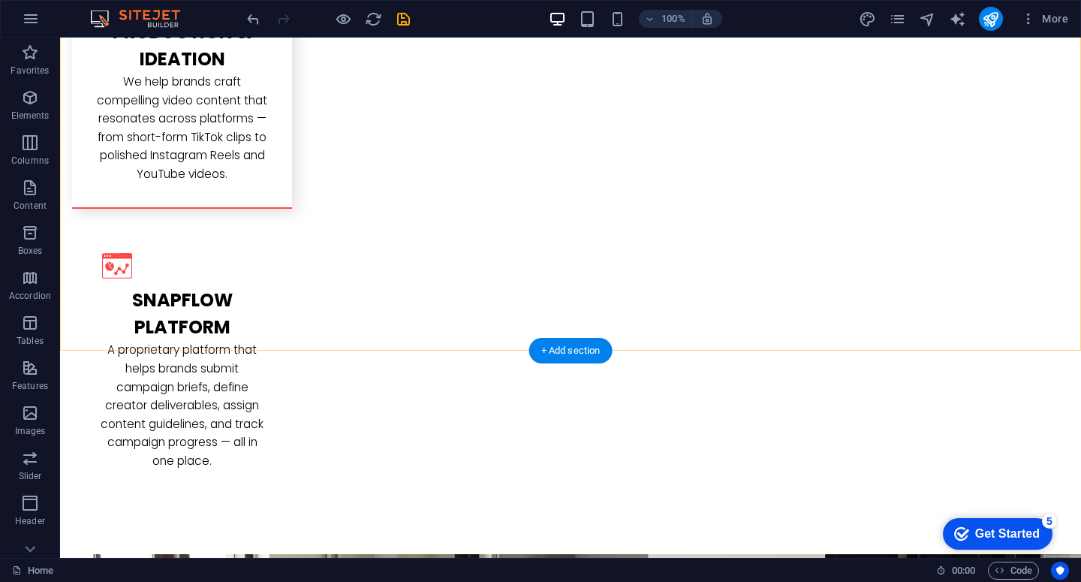
scroll to position [2459, 0]
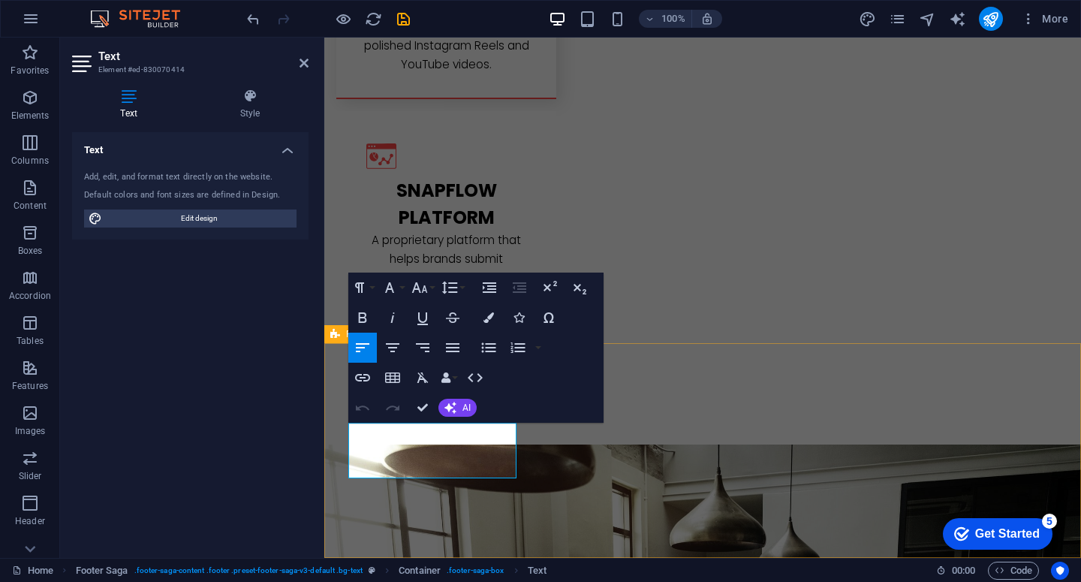
drag, startPoint x: 471, startPoint y: 467, endPoint x: 342, endPoint y: 467, distance: 129.1
click at [300, 61] on icon at bounding box center [304, 63] width 9 height 12
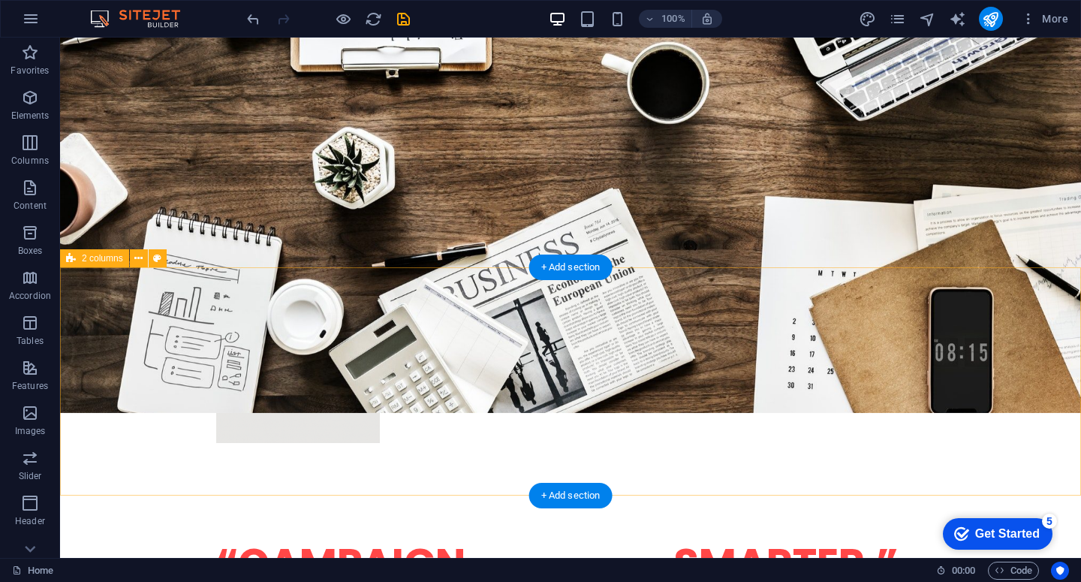
scroll to position [291, 0]
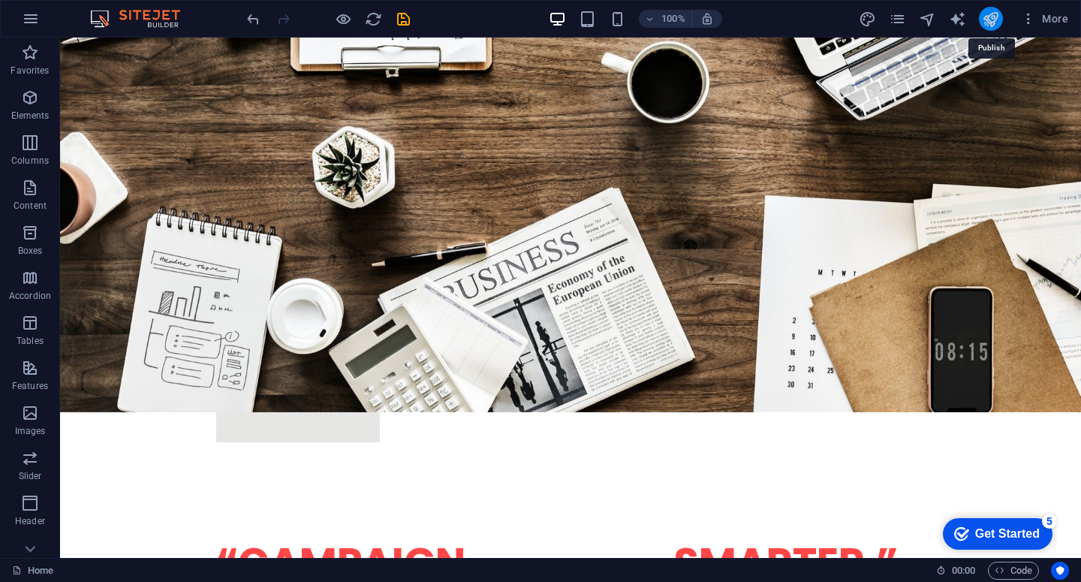
click at [998, 23] on icon "publish" at bounding box center [990, 19] width 17 height 17
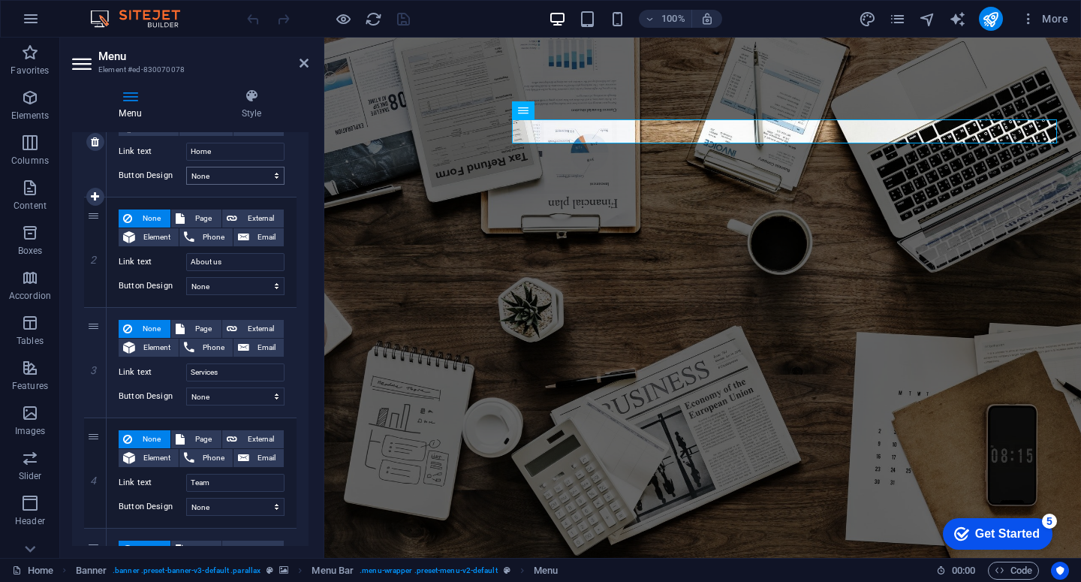
scroll to position [230, 0]
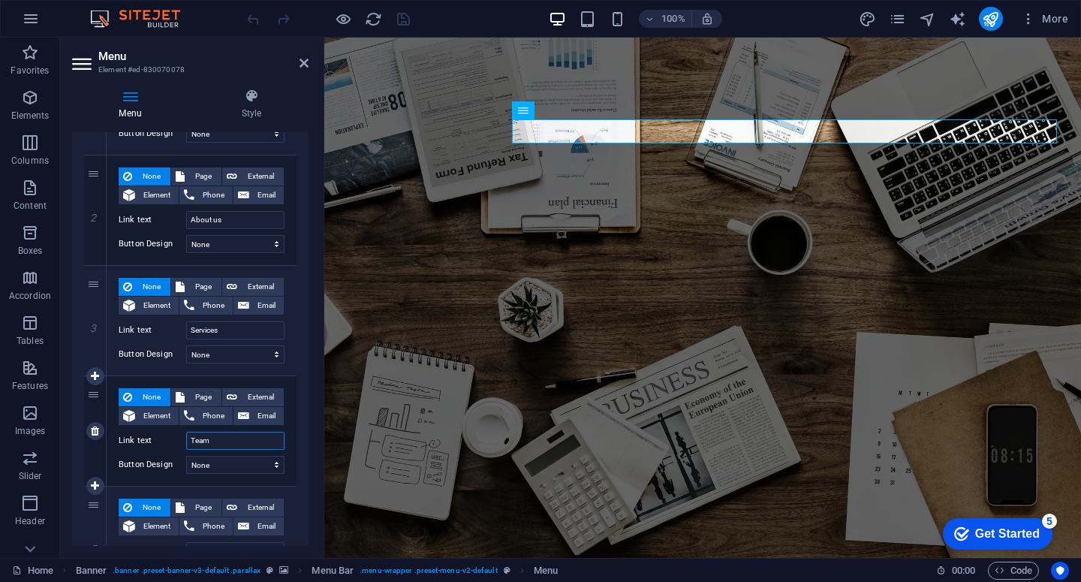
click at [227, 443] on input "Team" at bounding box center [235, 441] width 98 height 18
type input "T"
type input "Our Platform"
click at [406, 22] on icon "save" at bounding box center [403, 19] width 17 height 17
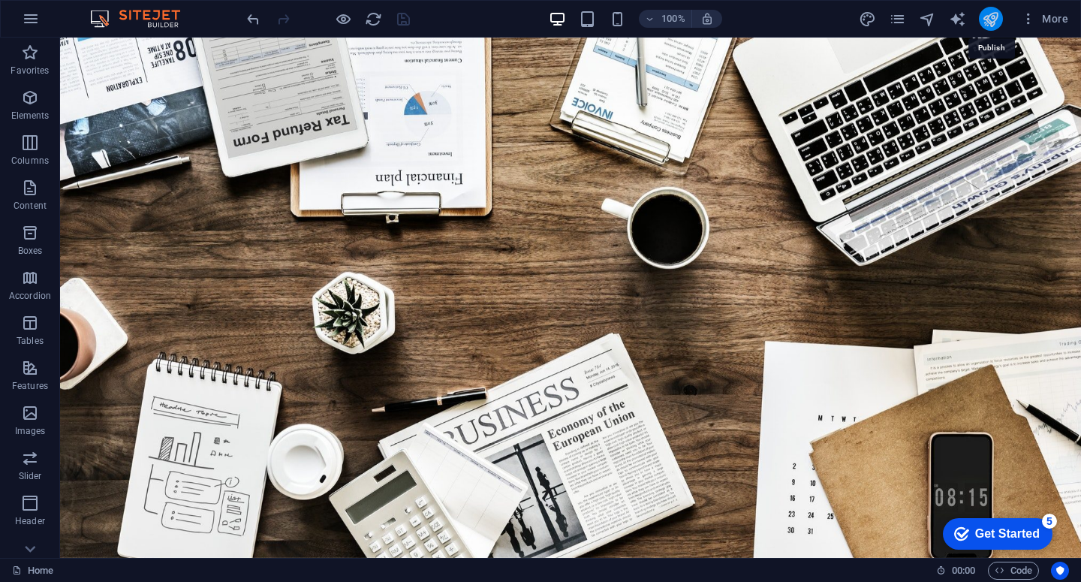
click at [990, 24] on icon "publish" at bounding box center [990, 19] width 17 height 17
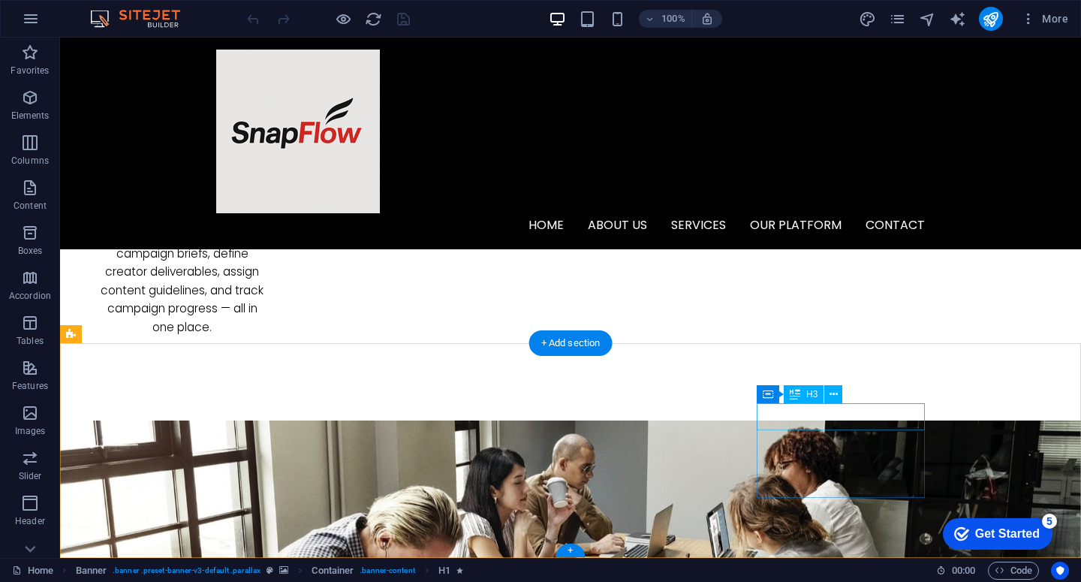
scroll to position [2458, 0]
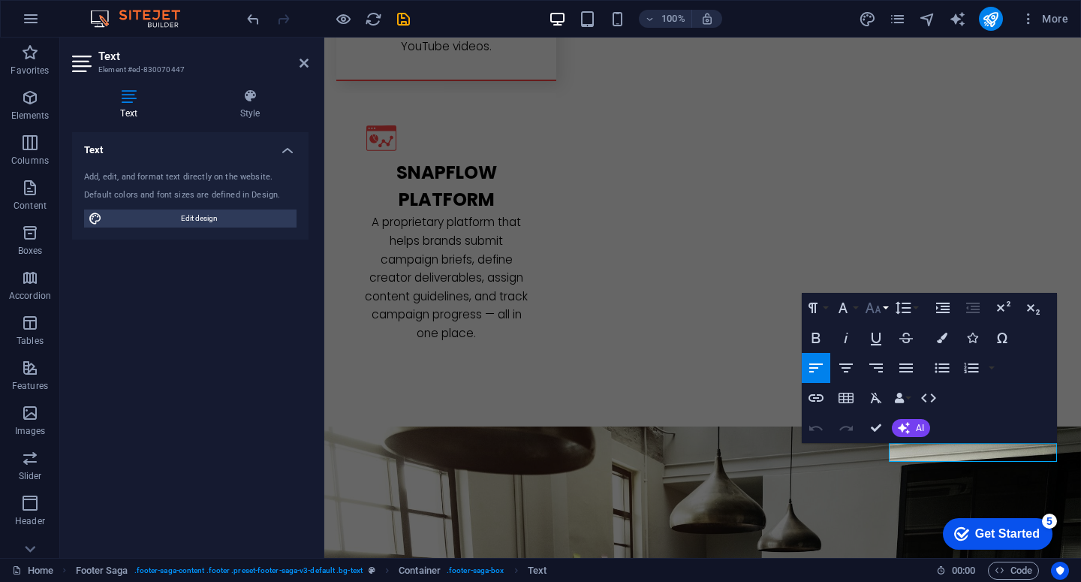
click at [874, 312] on icon "button" at bounding box center [874, 308] width 16 height 11
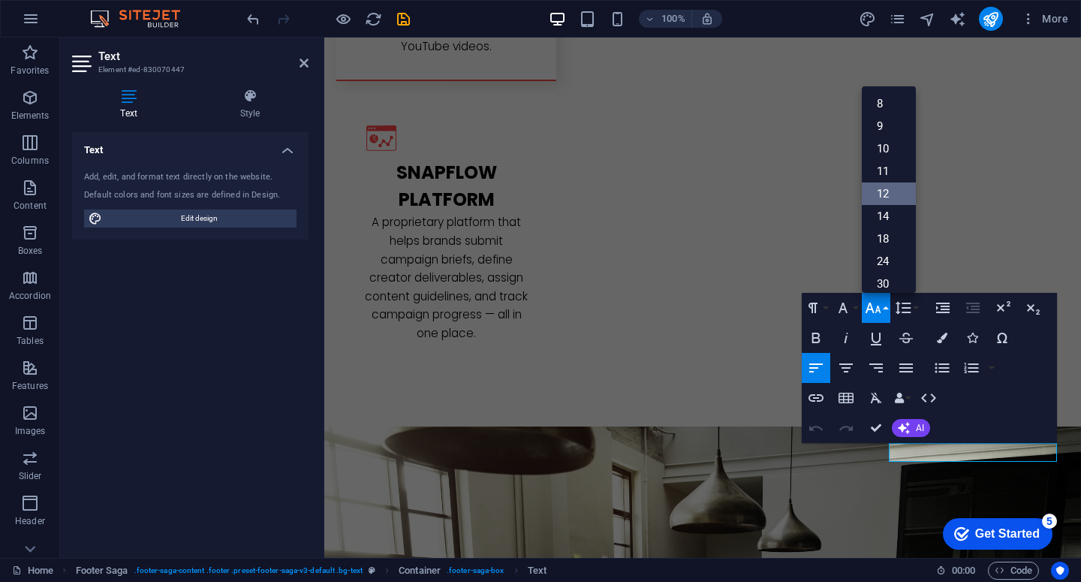
click at [887, 198] on link "12" at bounding box center [889, 193] width 54 height 23
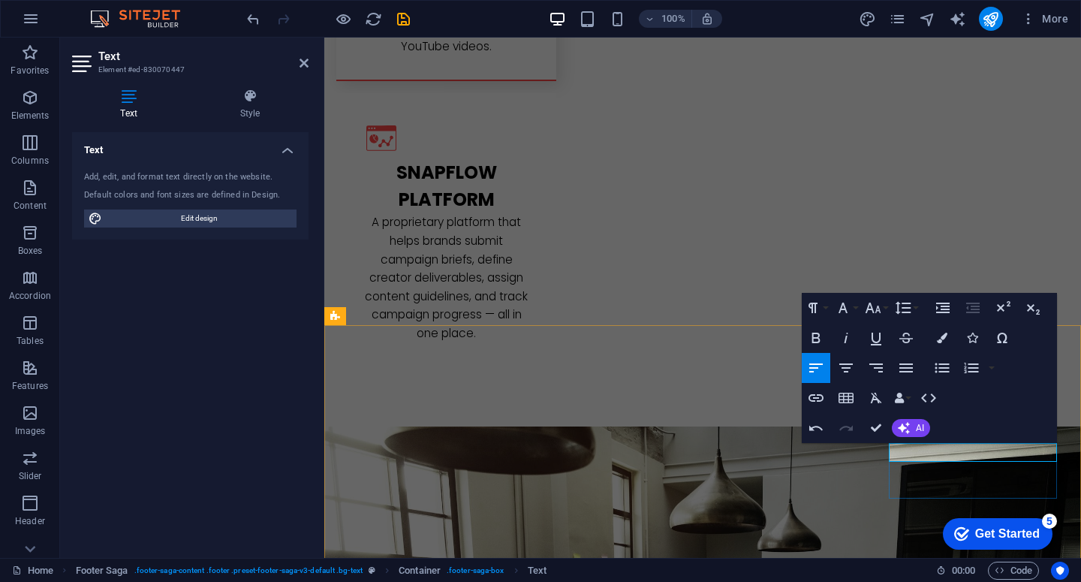
drag, startPoint x: 1037, startPoint y: 452, endPoint x: 890, endPoint y: 453, distance: 146.4
click at [883, 310] on button "Font Size" at bounding box center [876, 308] width 29 height 30
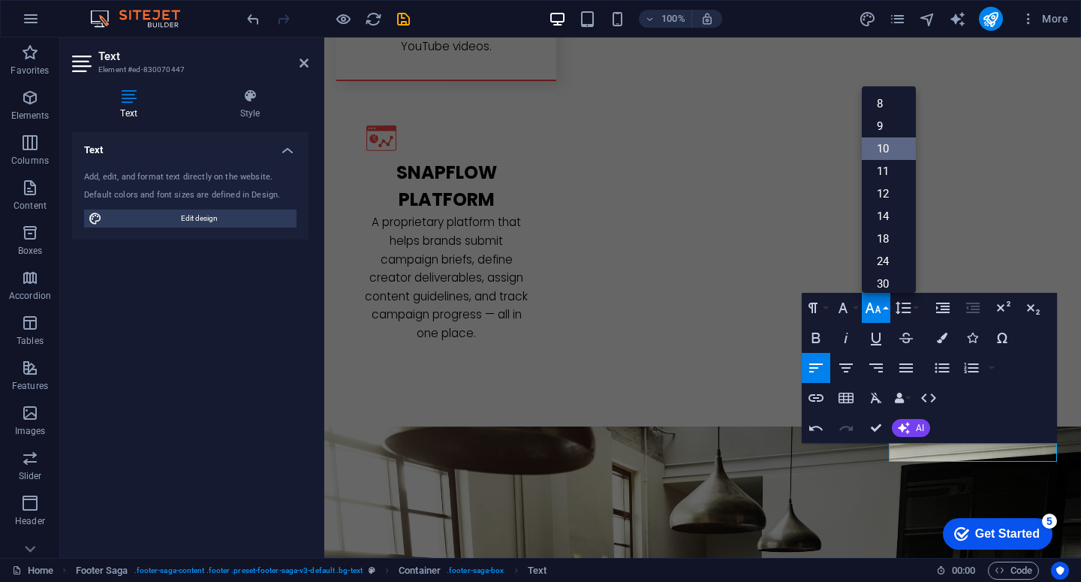
click at [884, 151] on link "10" at bounding box center [889, 148] width 54 height 23
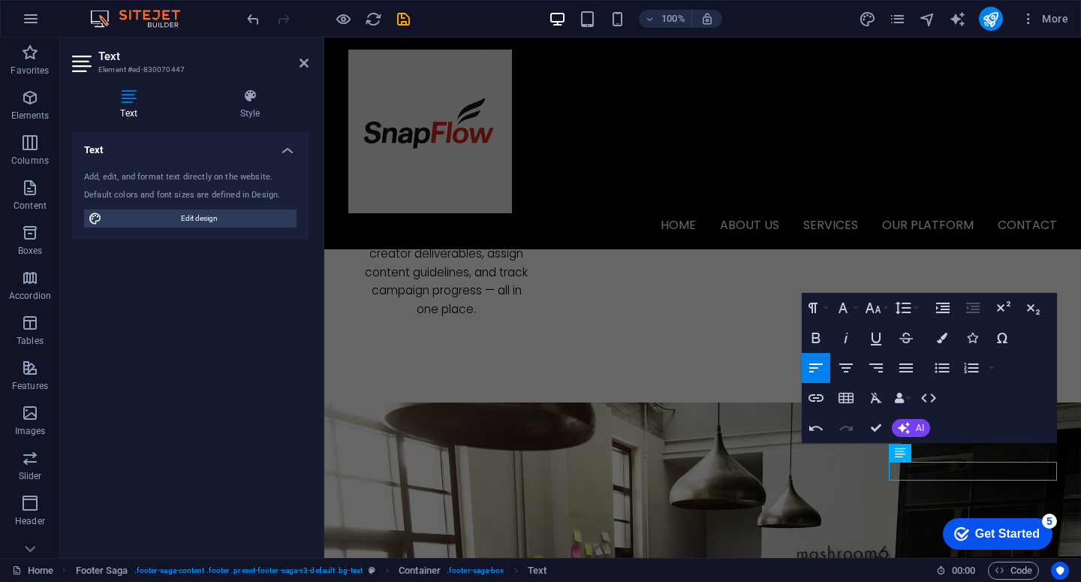
scroll to position [2458, 0]
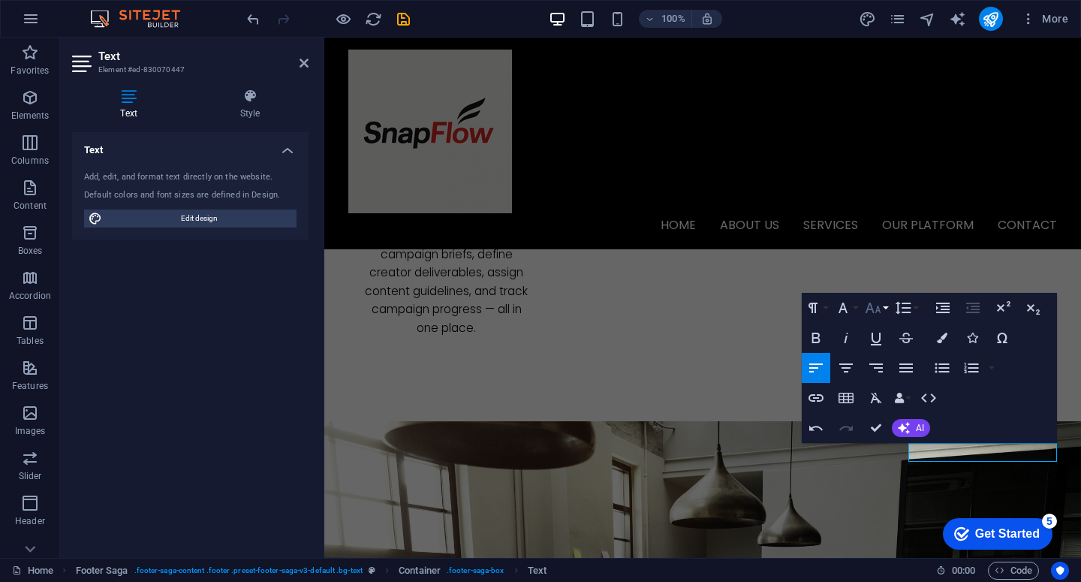
click at [878, 313] on icon "button" at bounding box center [873, 308] width 18 height 18
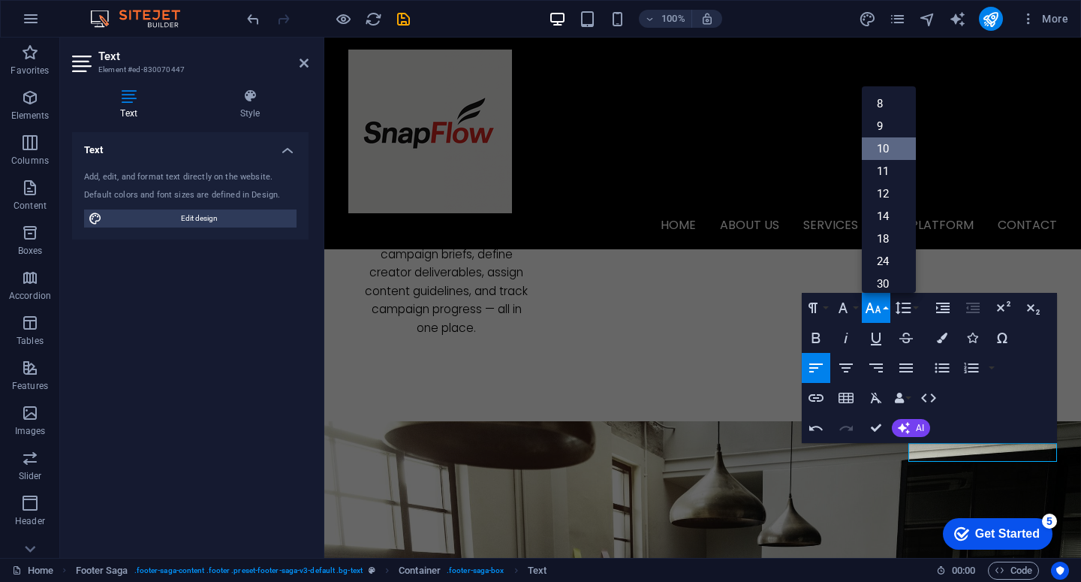
scroll to position [62, 0]
click at [890, 111] on link "11" at bounding box center [889, 109] width 54 height 23
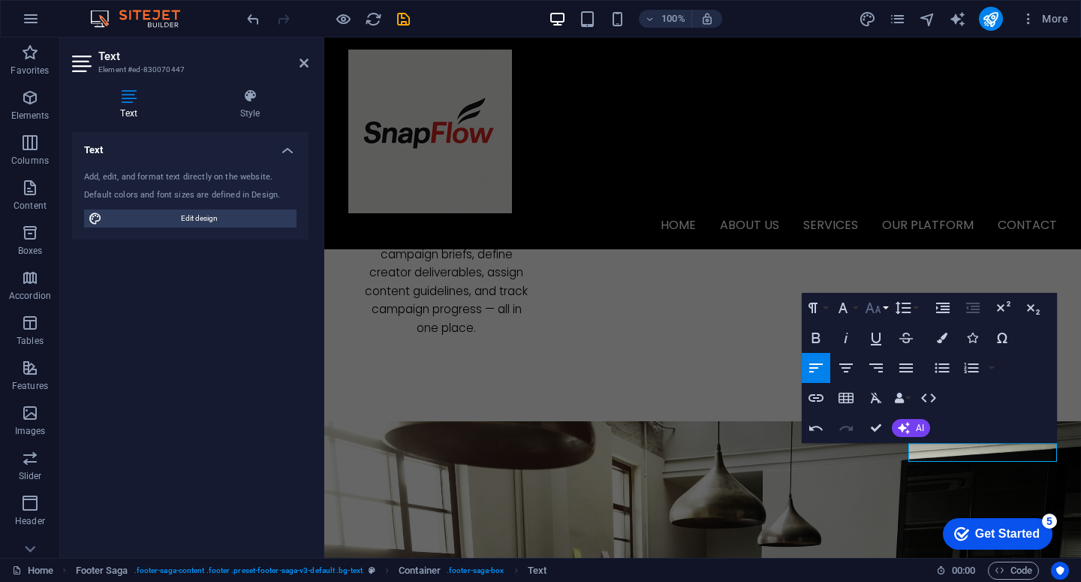
click at [877, 311] on icon "button" at bounding box center [873, 308] width 16 height 11
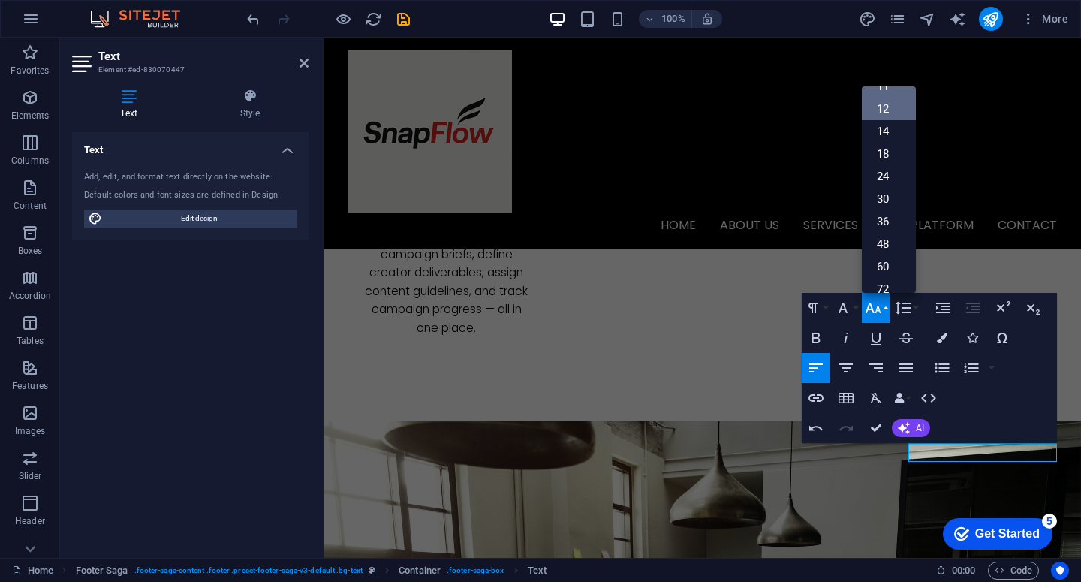
click at [884, 113] on link "12" at bounding box center [889, 109] width 54 height 23
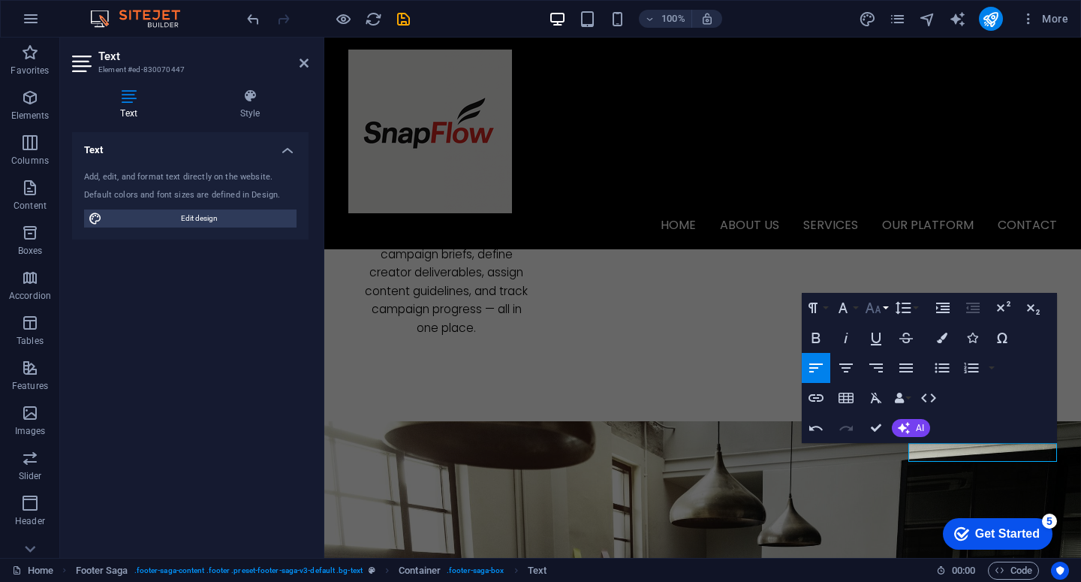
click at [883, 308] on button "Font Size" at bounding box center [876, 308] width 29 height 30
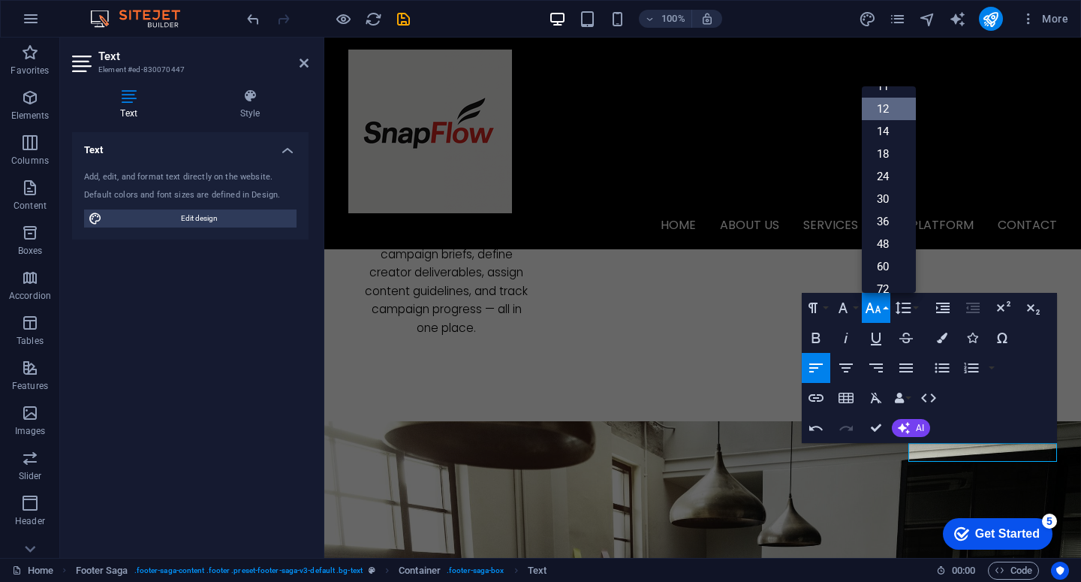
scroll to position [107, 0]
click at [887, 108] on link "14" at bounding box center [889, 109] width 54 height 23
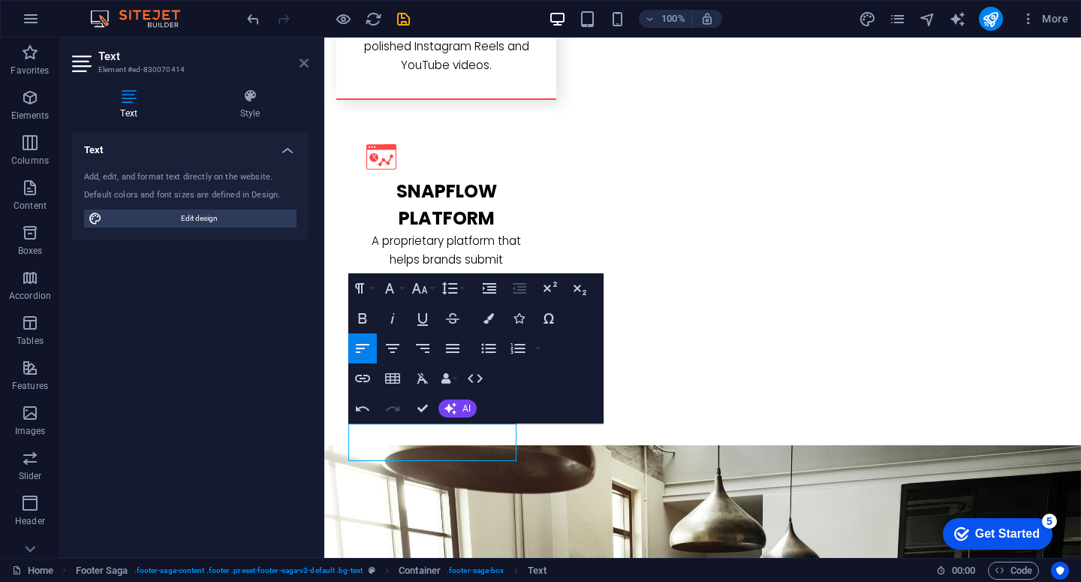
click at [303, 62] on icon at bounding box center [304, 63] width 9 height 12
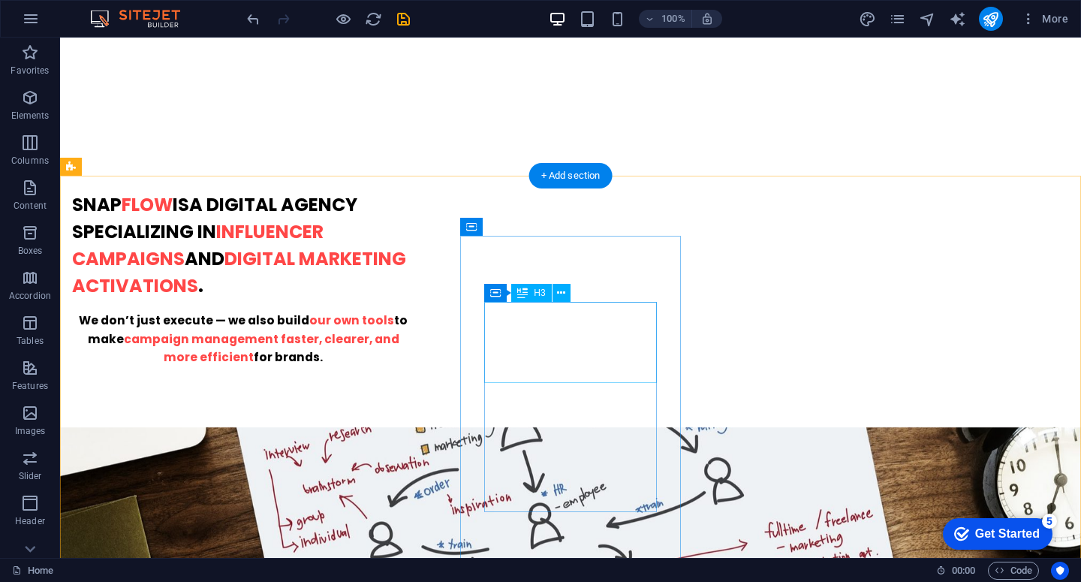
scroll to position [887, 0]
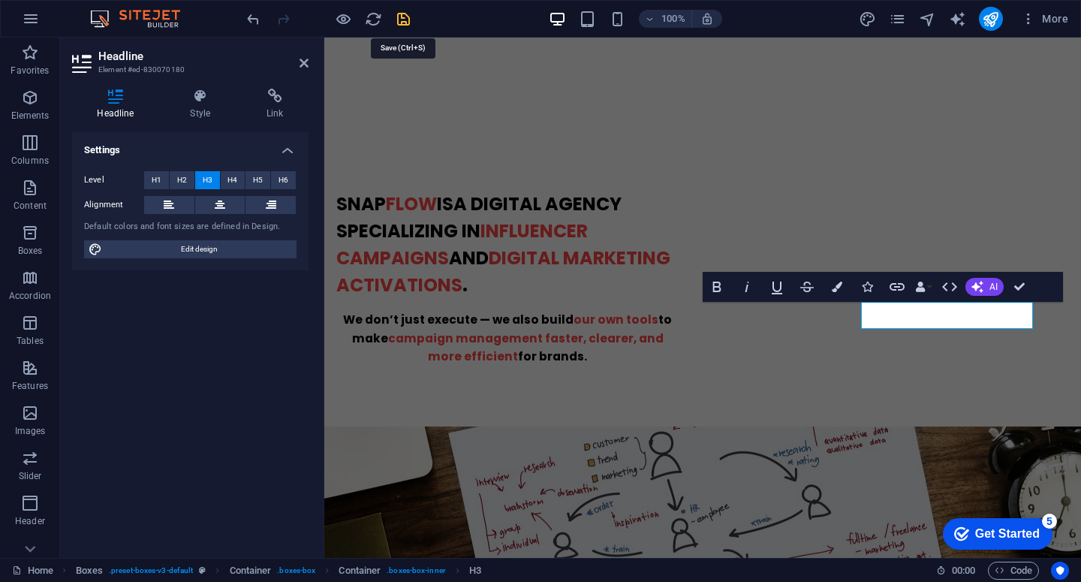
click at [406, 21] on icon "save" at bounding box center [403, 19] width 17 height 17
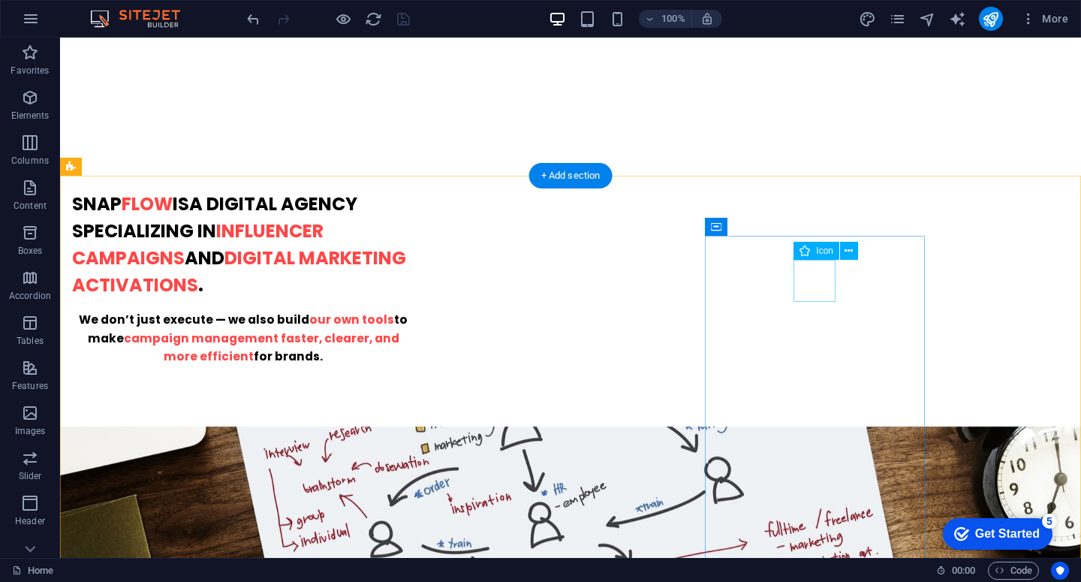
select select "xMidYMid"
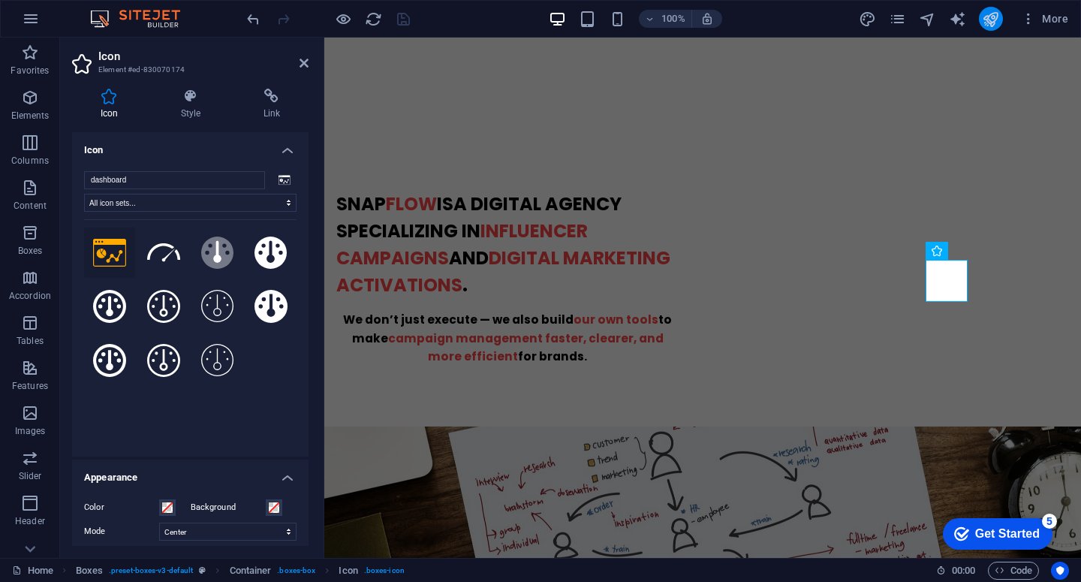
click at [981, 25] on button "publish" at bounding box center [991, 19] width 24 height 24
